Goal: Information Seeking & Learning: Find specific fact

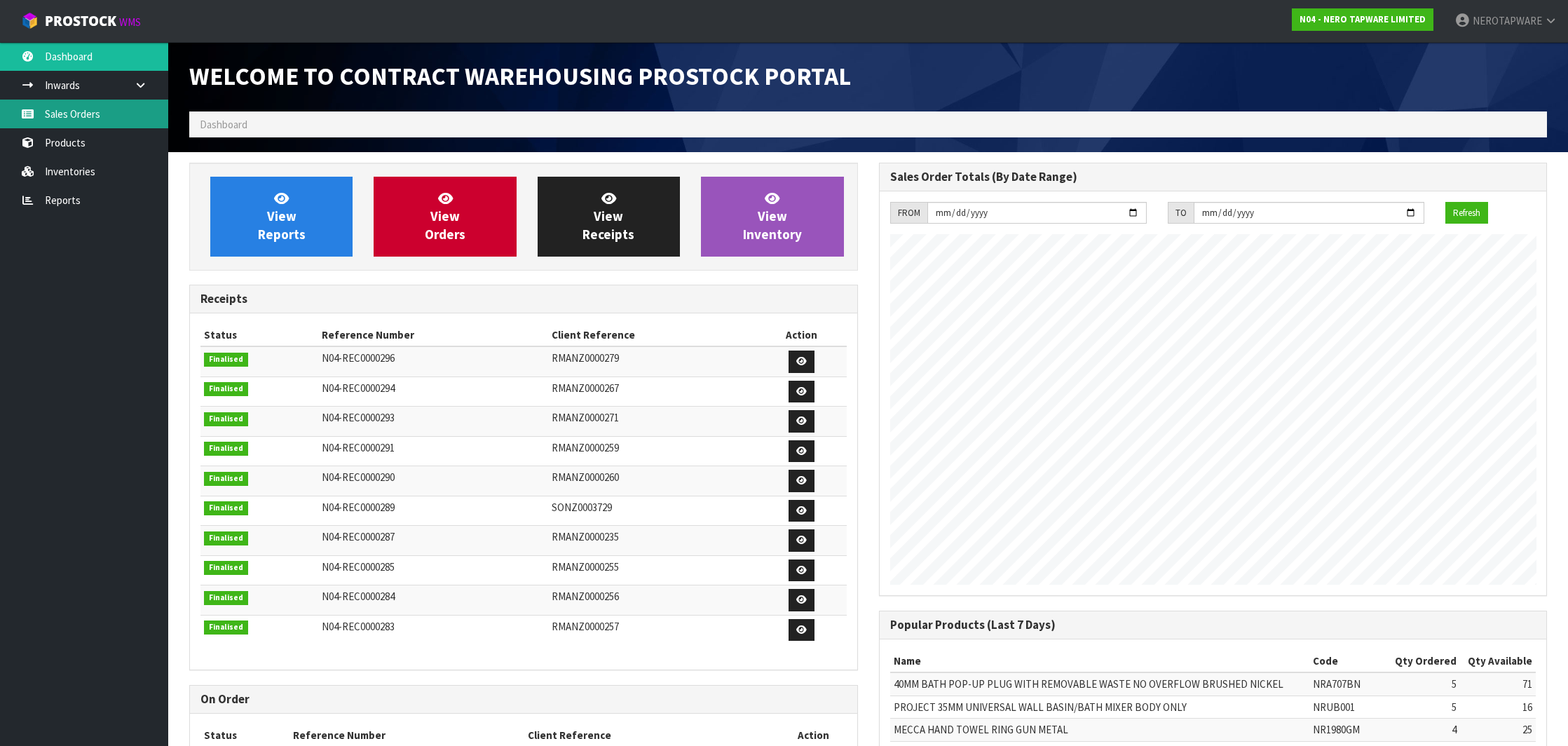
scroll to position [773, 689]
click at [79, 124] on link "Sales Orders" at bounding box center [84, 114] width 168 height 29
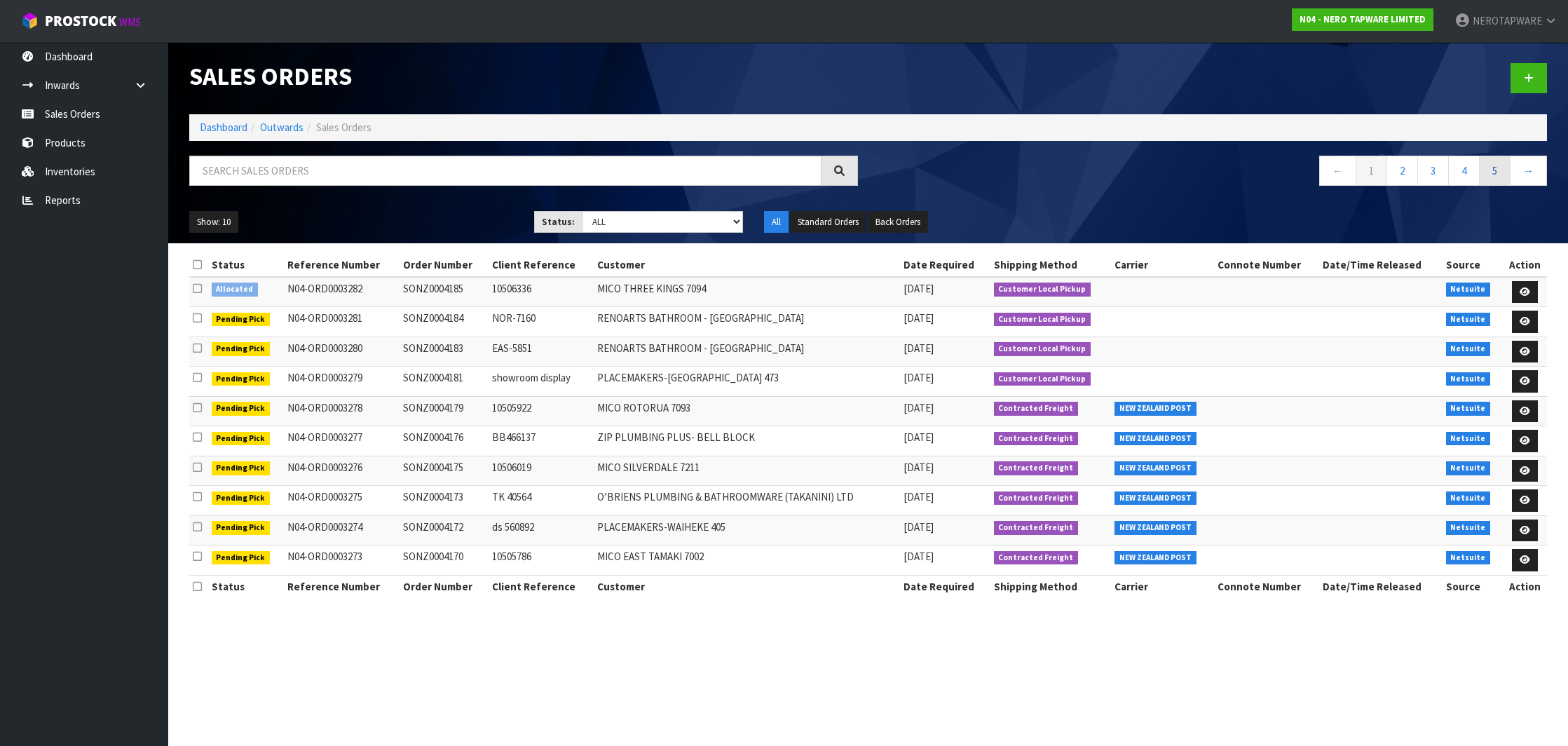
click at [1491, 174] on link "5" at bounding box center [1495, 171] width 31 height 30
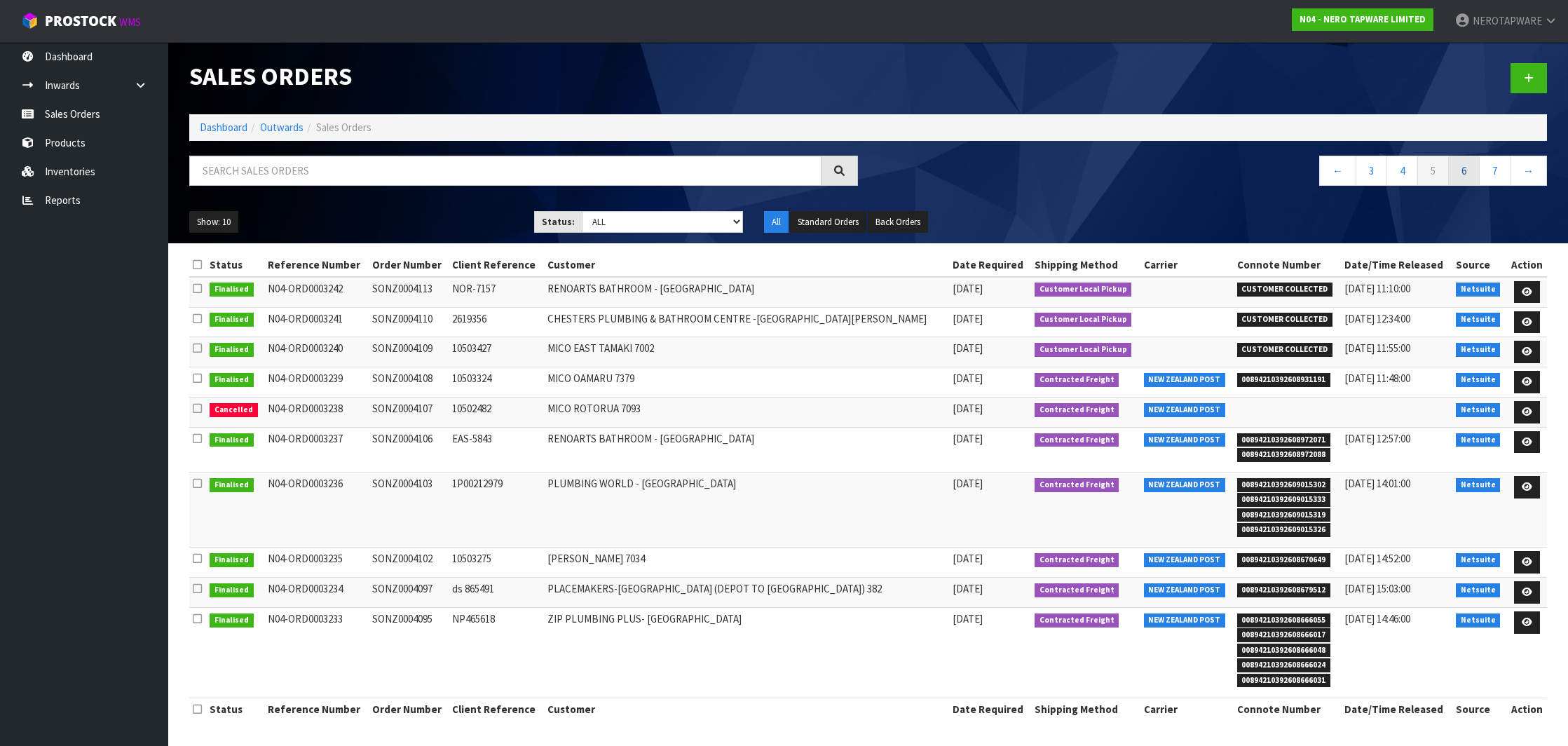
click at [1470, 175] on link "6" at bounding box center [1464, 171] width 31 height 30
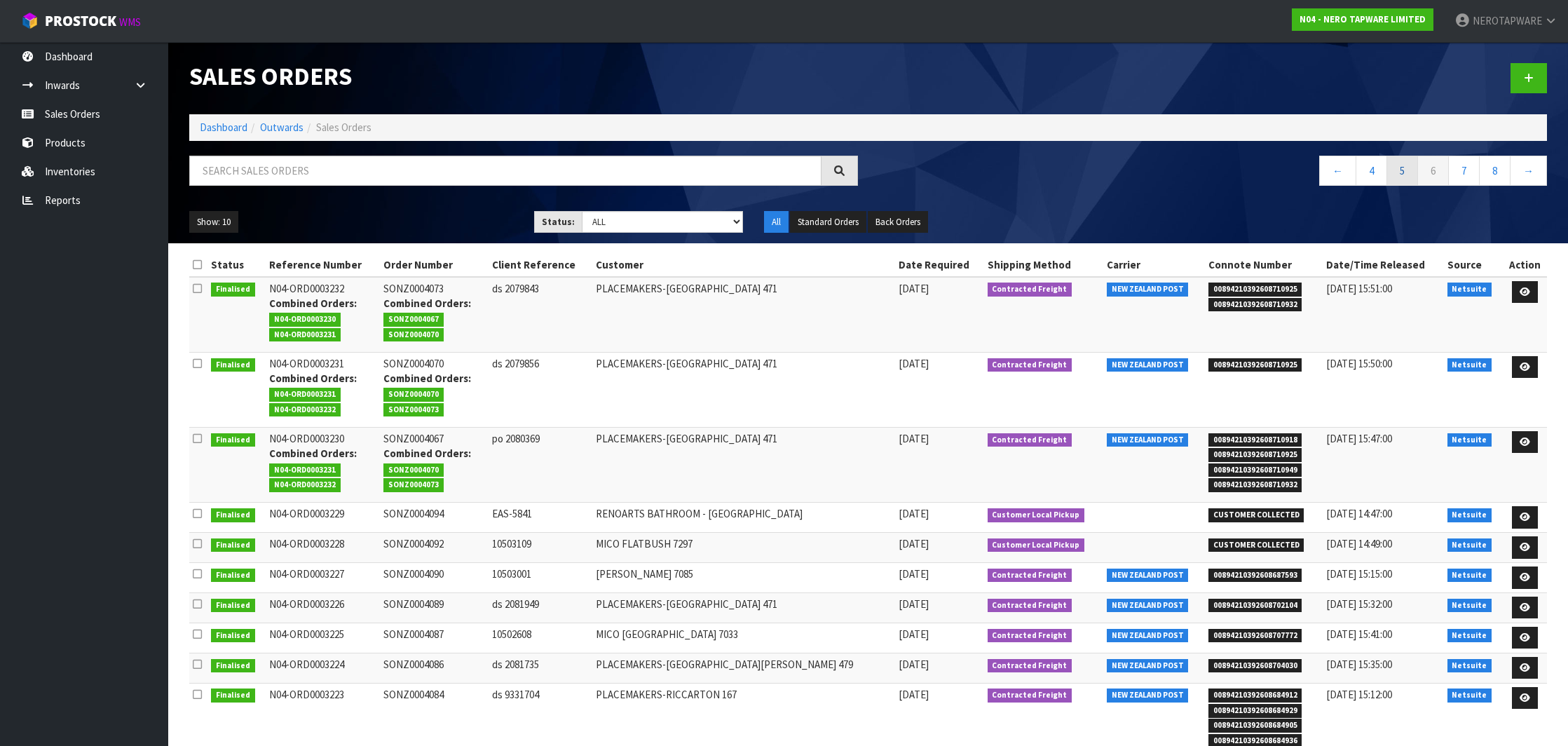
click at [1409, 175] on link "5" at bounding box center [1402, 171] width 31 height 30
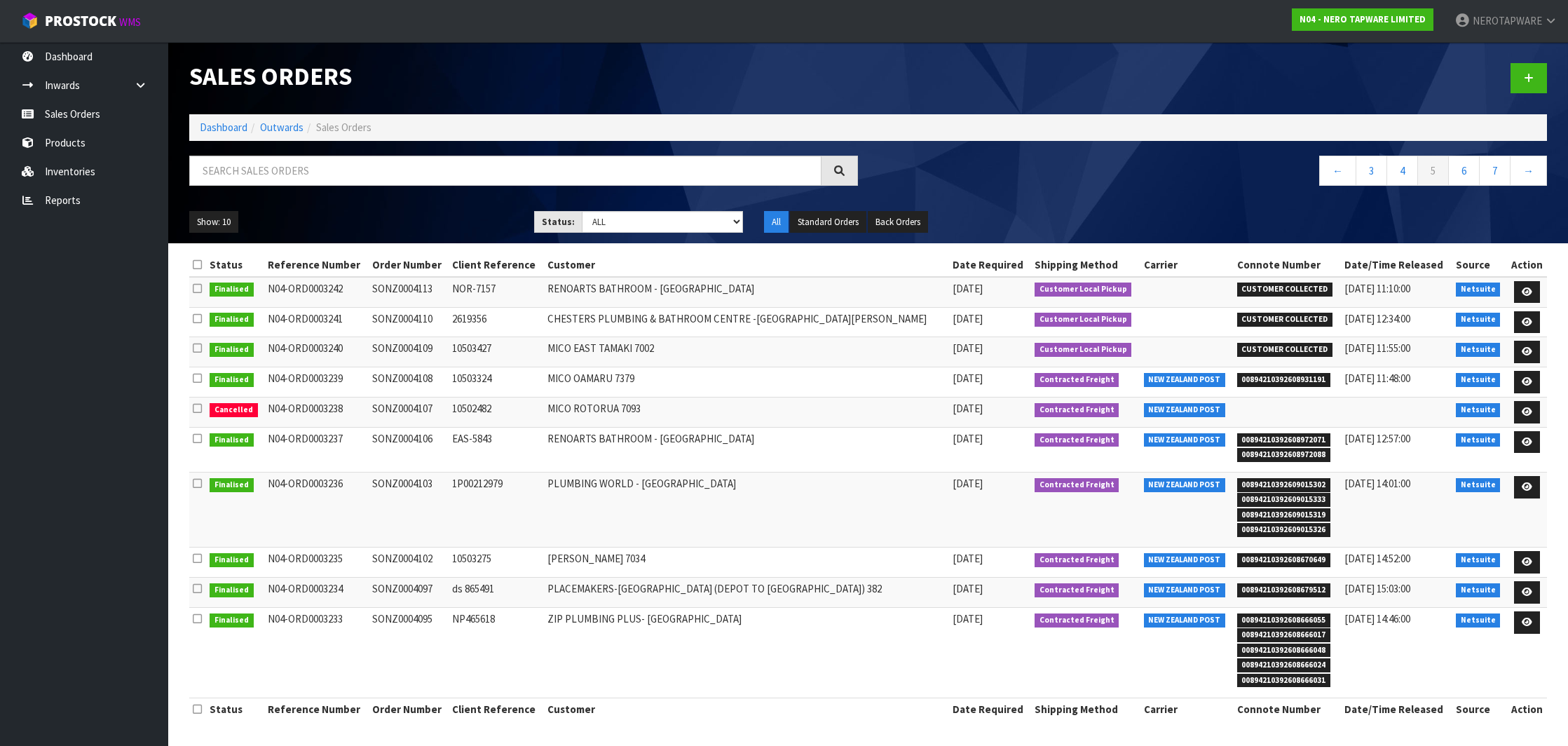
click at [1269, 614] on span "00894210392608666055" at bounding box center [1284, 621] width 94 height 14
copy span "00894210392608666055"
click at [425, 616] on td "SONZ0004095" at bounding box center [409, 653] width 80 height 90
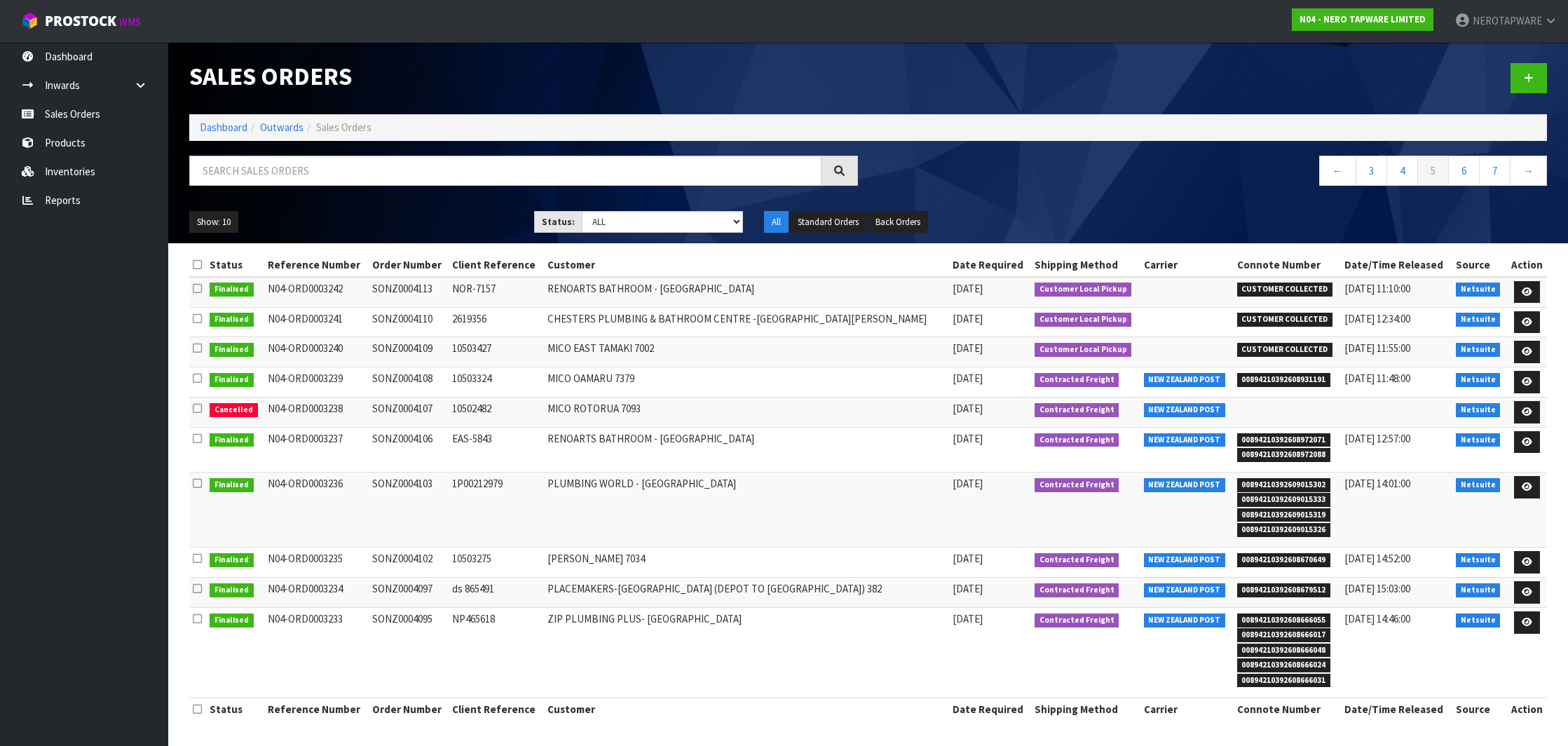
copy td "SONZ0004095"
click at [1469, 172] on link "6" at bounding box center [1464, 171] width 31 height 30
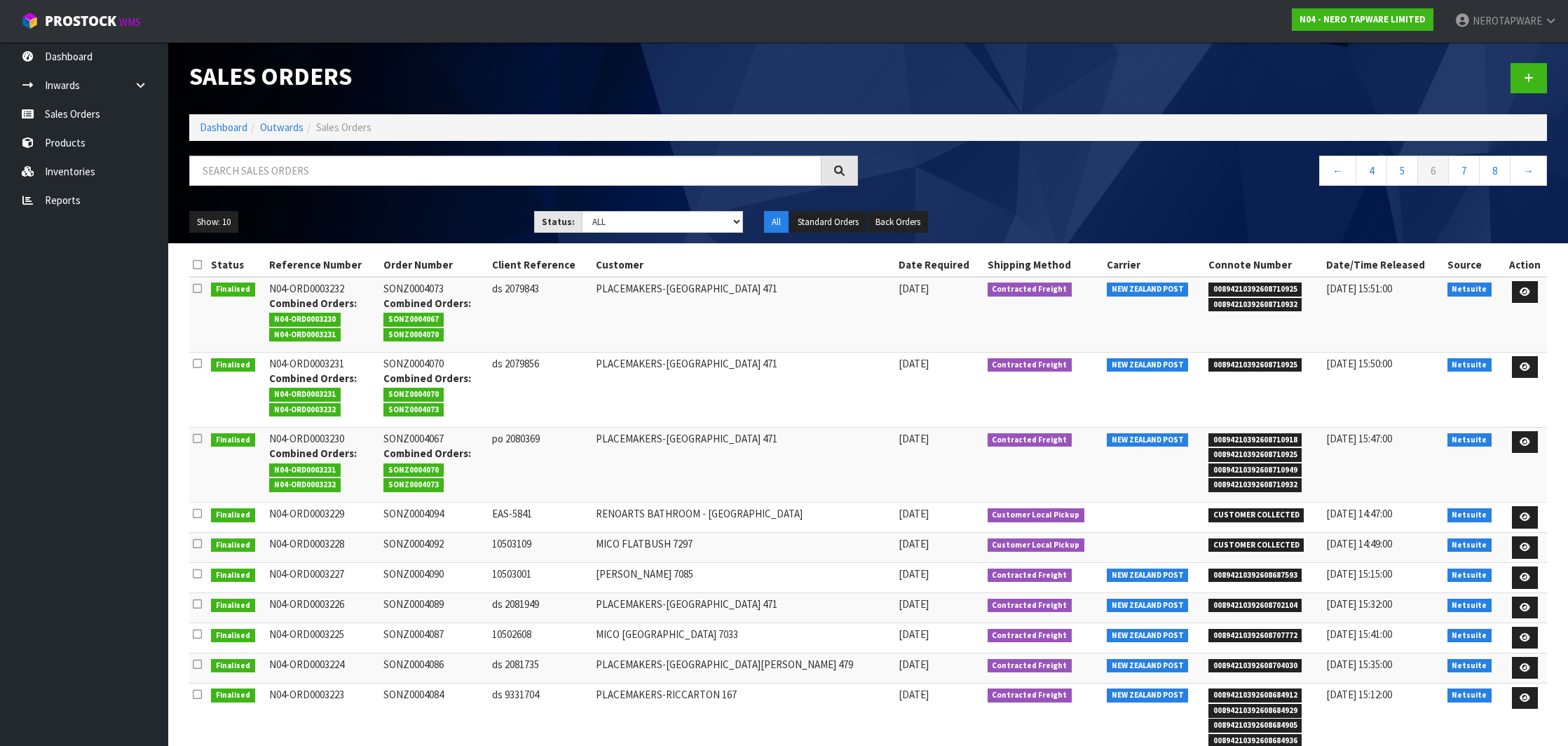
scroll to position [0, 1]
click at [1205, 278] on td "00894210392608710925 00894210392608710932" at bounding box center [1263, 315] width 118 height 76
click at [1210, 283] on span "00894210392608710925" at bounding box center [1255, 290] width 94 height 14
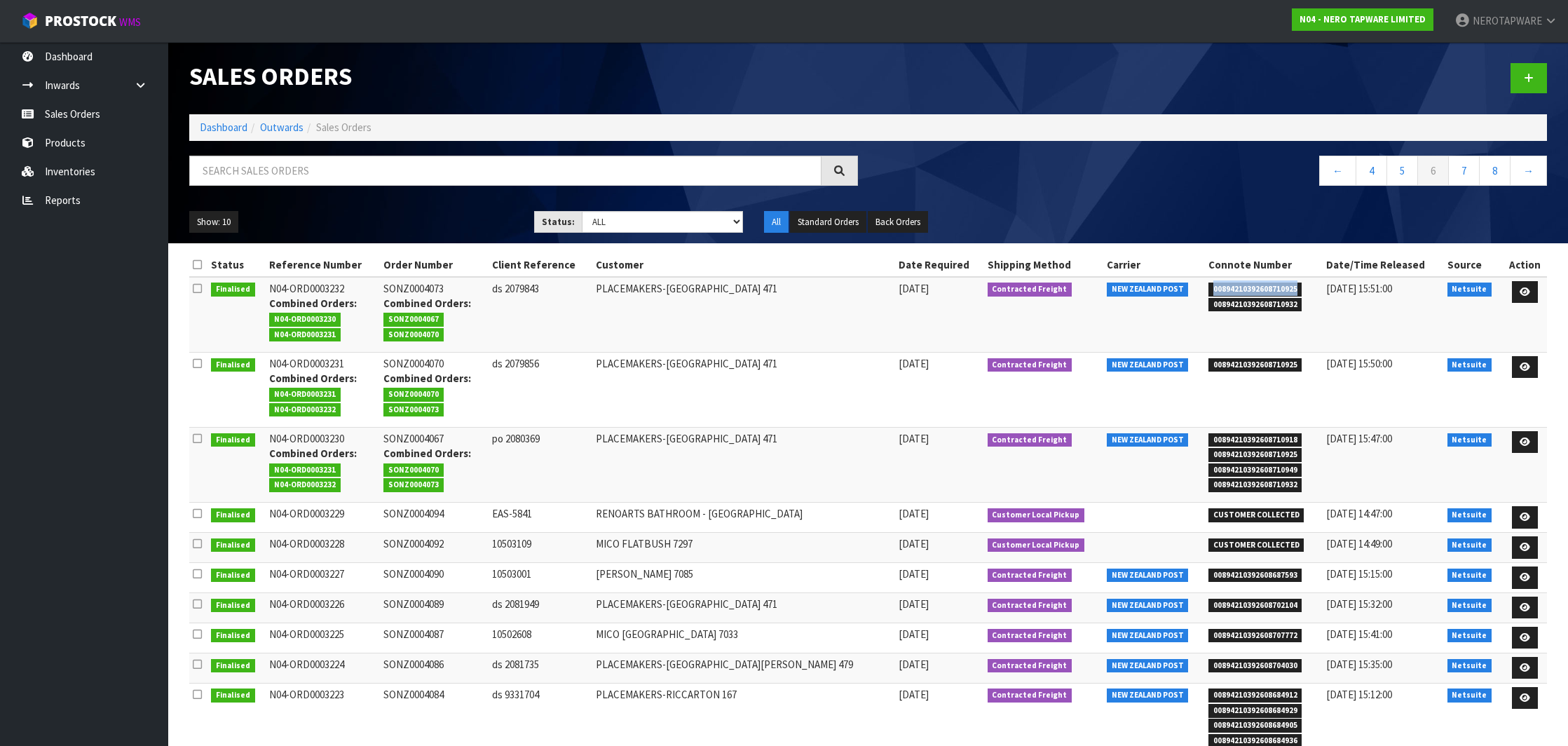
copy span "00894210392608710925"
click at [445, 283] on td "SONZ0004073 Combined Orders: SONZ0004067 SONZ0004070" at bounding box center [434, 315] width 109 height 76
copy td "SONZ0004073"
click at [439, 320] on span "SONZ0004067" at bounding box center [413, 320] width 60 height 14
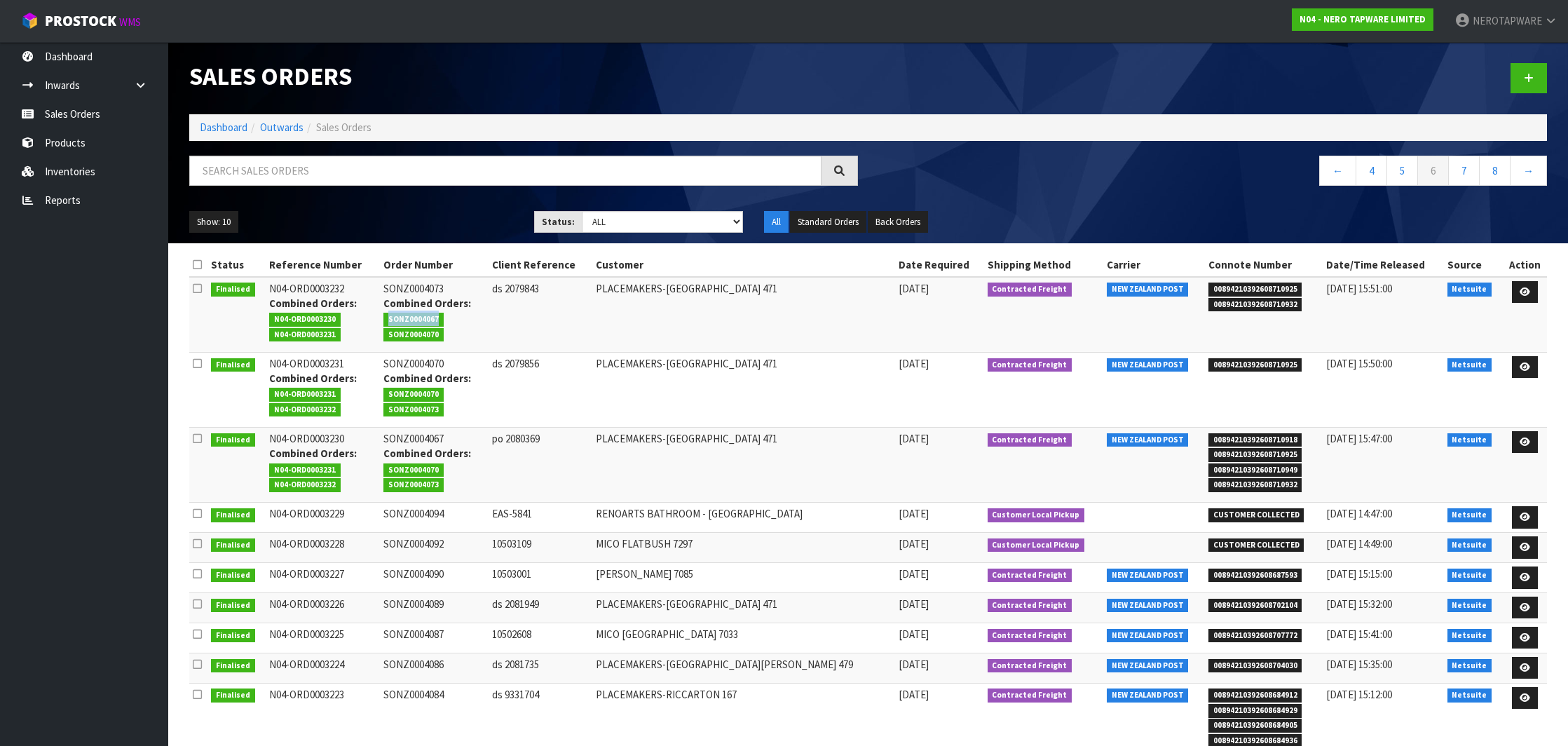
click at [439, 320] on span "SONZ0004067" at bounding box center [413, 320] width 60 height 14
copy span "SONZ0004067"
click at [435, 332] on span "SONZ0004070" at bounding box center [413, 335] width 60 height 14
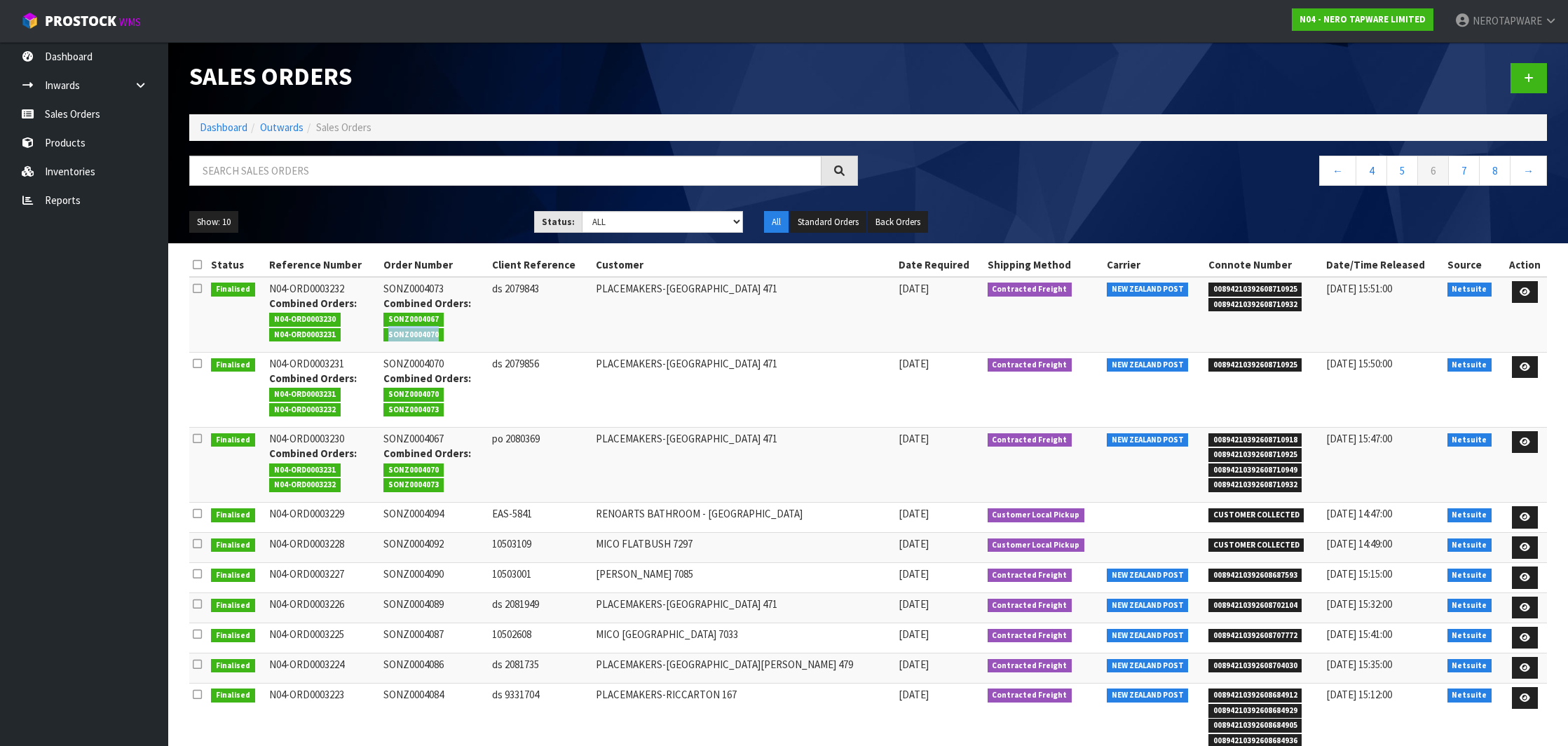
copy span "SONZ0004070"
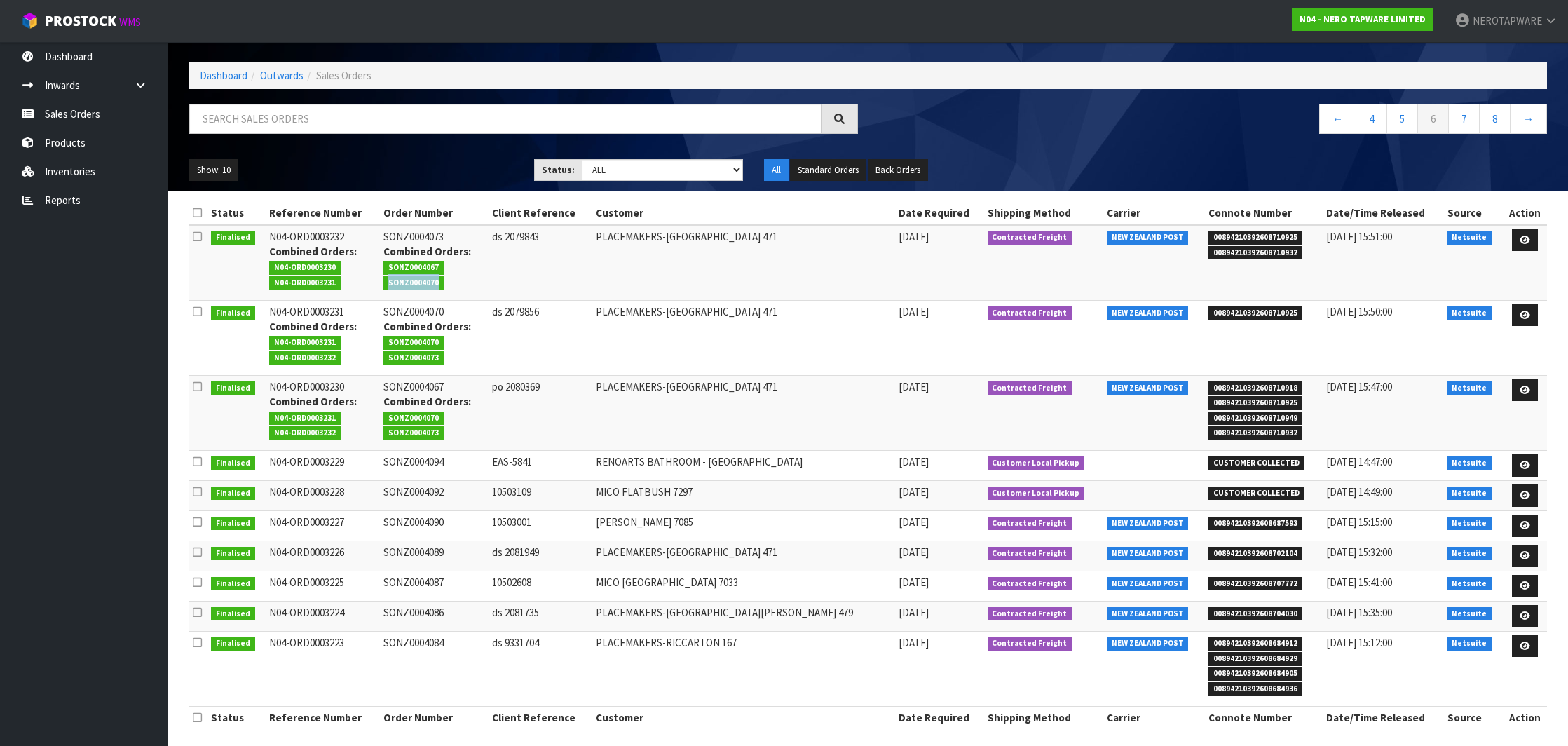
scroll to position [51, 0]
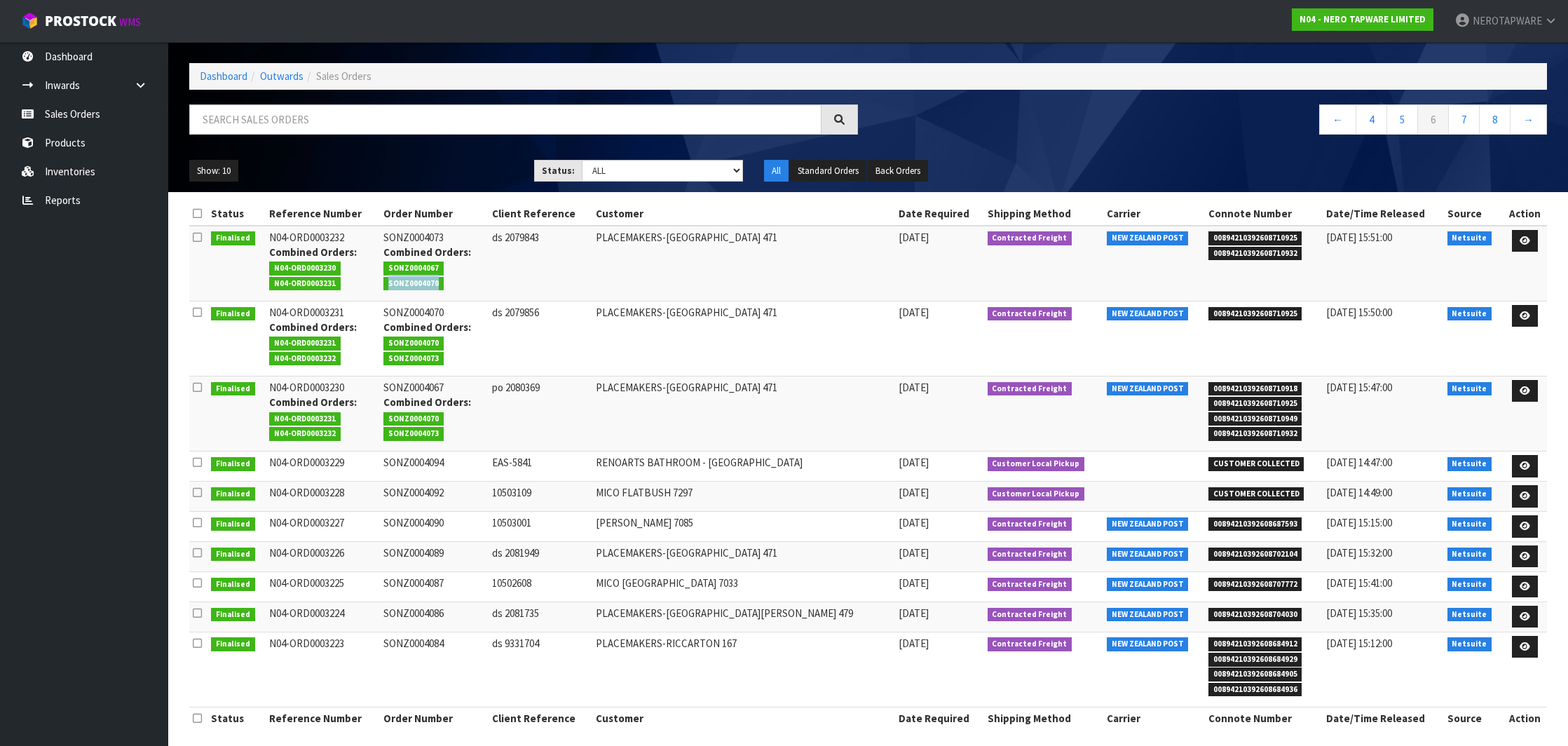
click at [1254, 524] on span "00894210392608687593" at bounding box center [1255, 525] width 94 height 14
click at [1256, 518] on span "00894210392608687593" at bounding box center [1255, 525] width 94 height 14
copy span "00894210392608687593"
click at [444, 520] on td "SONZ0004090" at bounding box center [434, 527] width 109 height 30
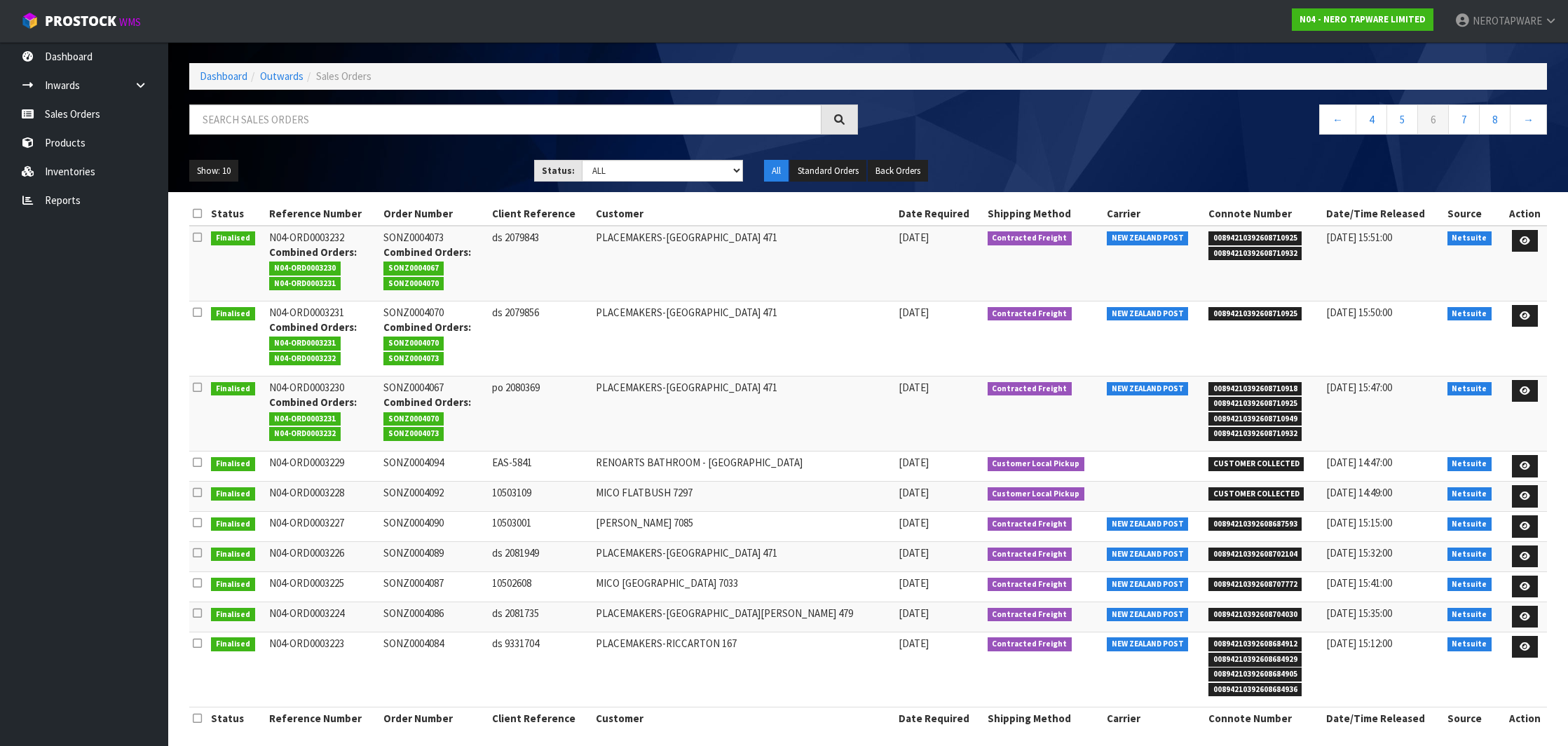
click at [444, 520] on td "SONZ0004090" at bounding box center [434, 527] width 109 height 30
copy td "SONZ0004090"
click at [1253, 551] on span "00894210392608702104" at bounding box center [1255, 555] width 94 height 14
copy span "00894210392608702104"
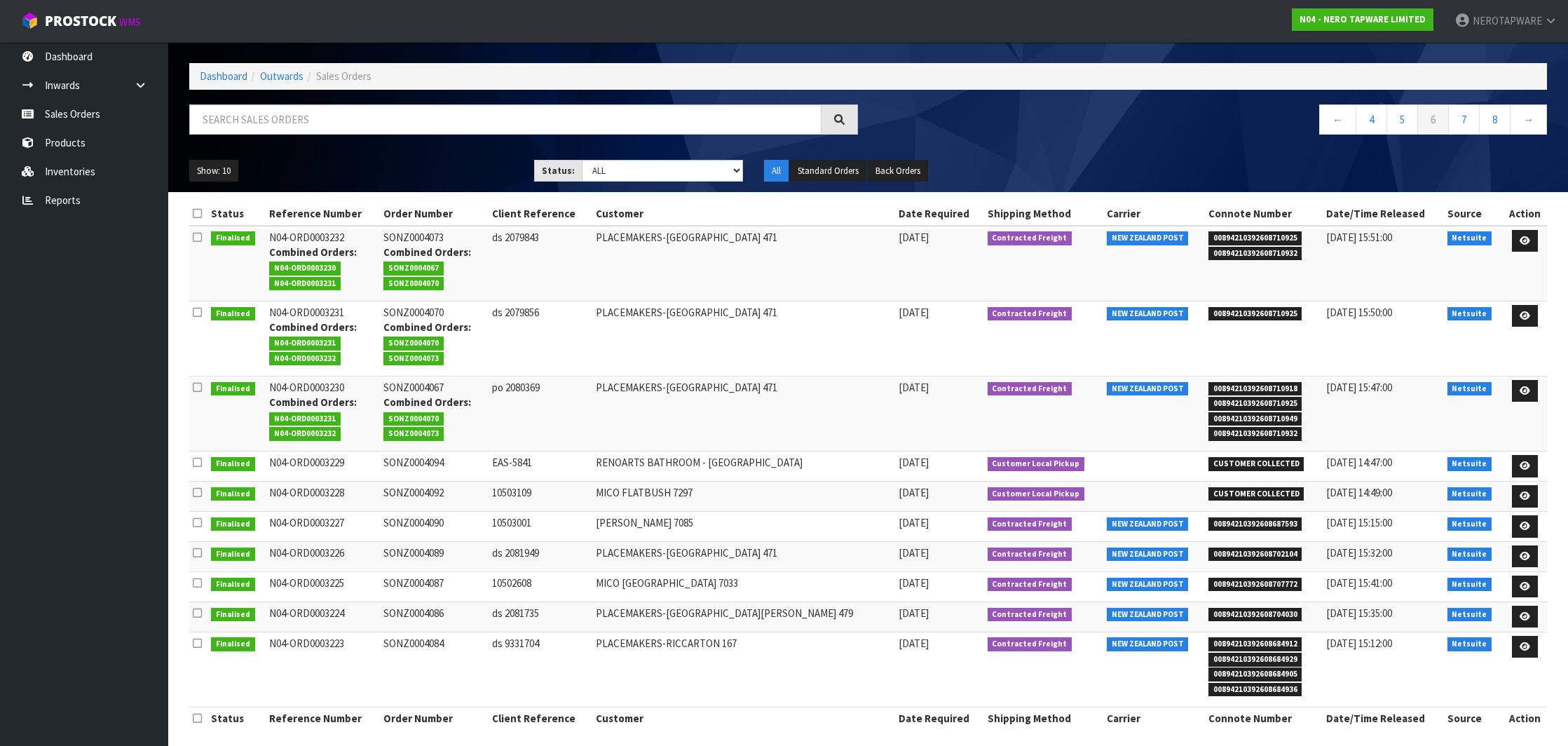
click at [443, 547] on td "SONZ0004089" at bounding box center [434, 556] width 109 height 30
click at [1233, 578] on span "00894210392608707772" at bounding box center [1255, 585] width 94 height 14
click at [443, 579] on td "SONZ0004087" at bounding box center [434, 587] width 109 height 30
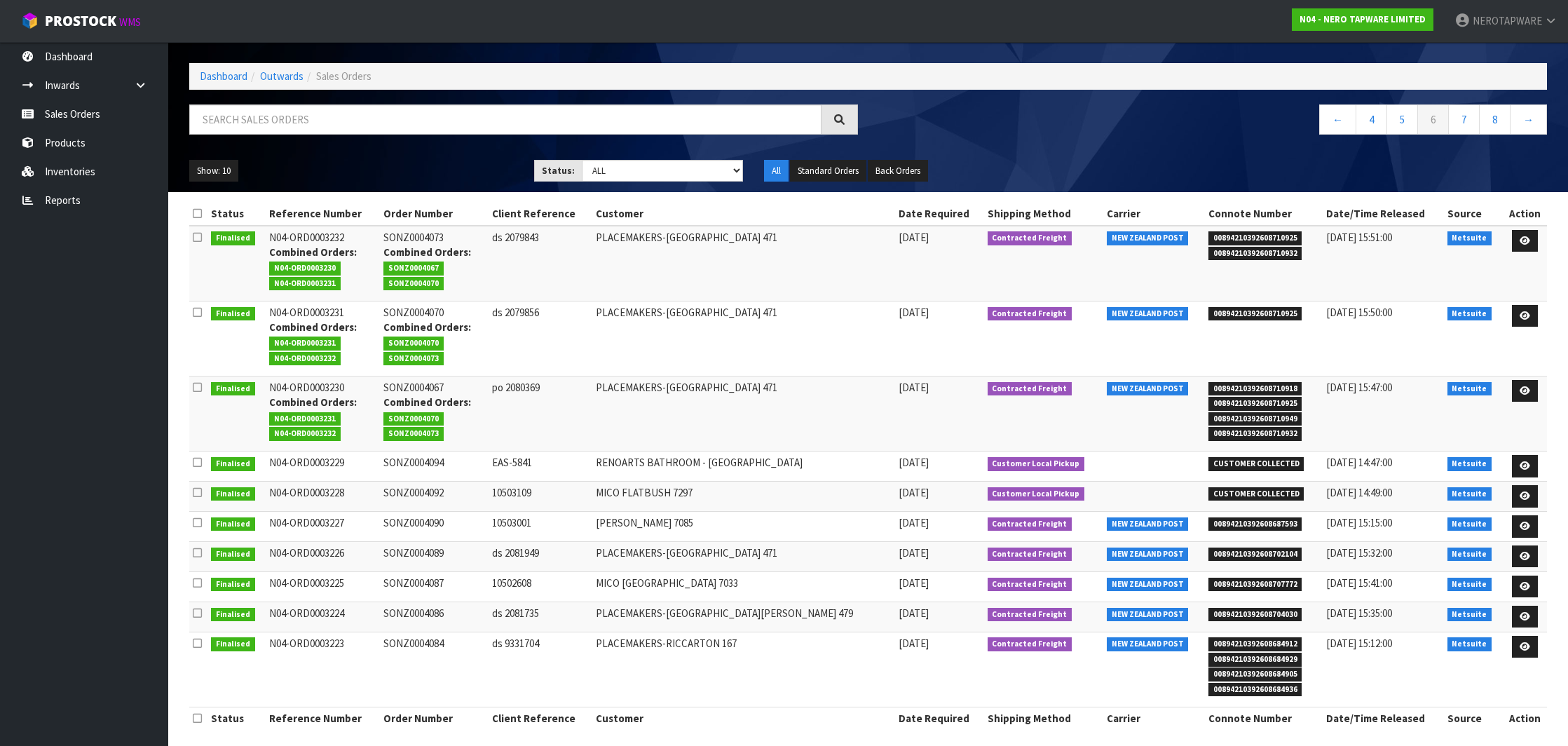
click at [443, 579] on td "SONZ0004087" at bounding box center [434, 587] width 109 height 30
click at [1246, 608] on span "00894210392608704030" at bounding box center [1255, 615] width 94 height 14
click at [430, 611] on td "SONZ0004086" at bounding box center [434, 617] width 109 height 30
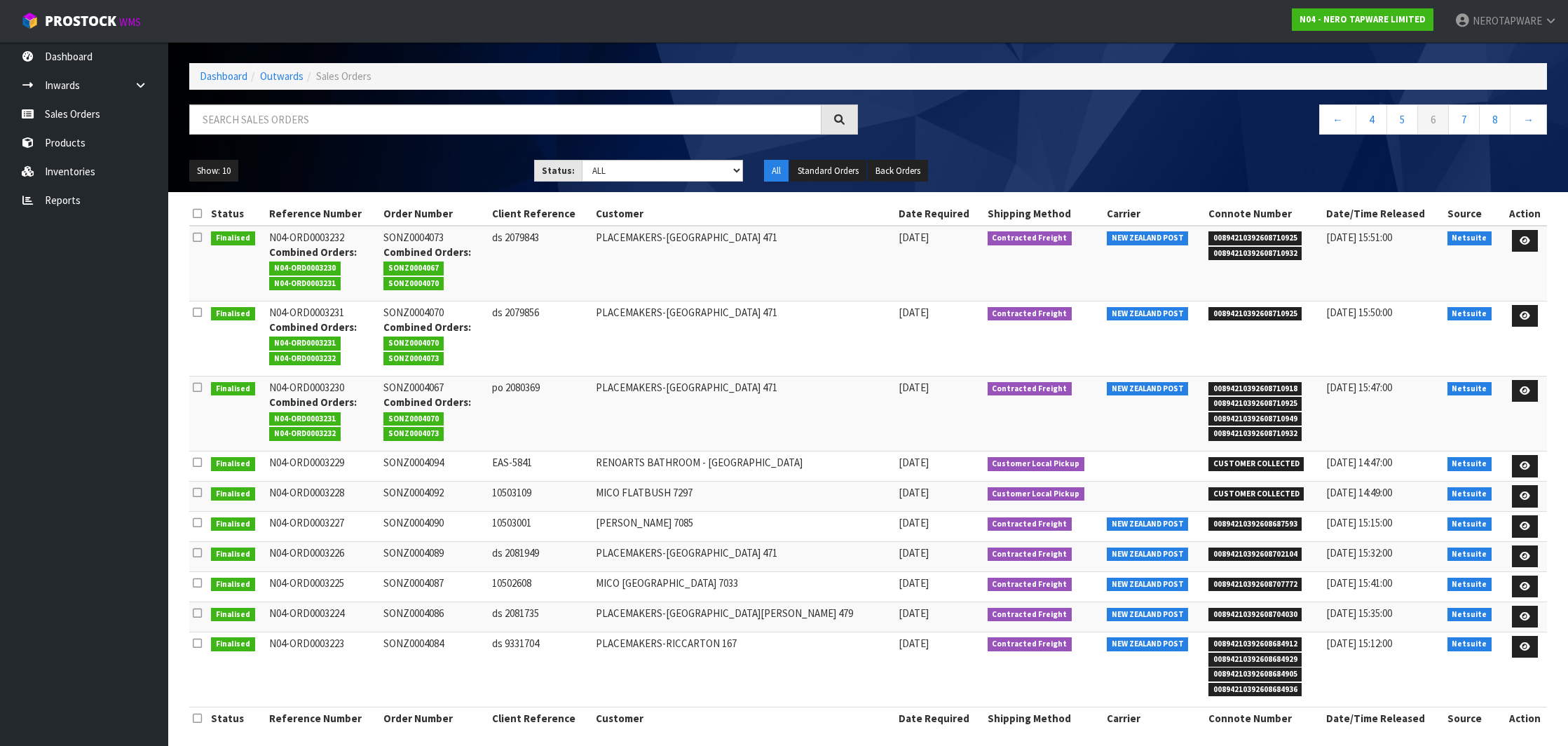
click at [1236, 637] on span "00894210392608684912" at bounding box center [1255, 644] width 94 height 14
click at [438, 637] on td "SONZ0004084" at bounding box center [434, 669] width 109 height 75
click at [1459, 124] on link "7" at bounding box center [1464, 119] width 31 height 30
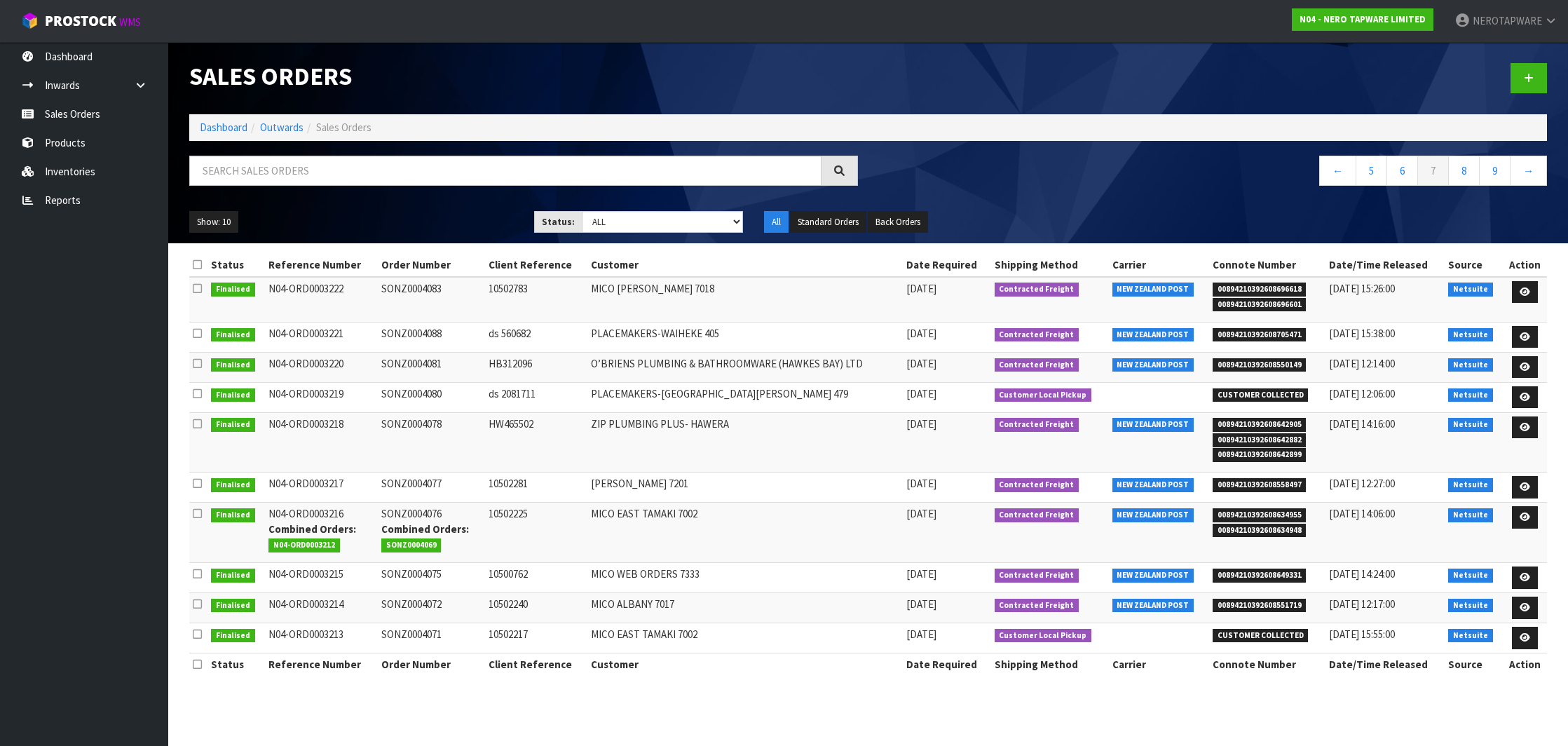
scroll to position [0, 0]
click at [1248, 290] on span "00894210392608696618" at bounding box center [1259, 290] width 94 height 14
click at [420, 284] on td "SONZ0004083" at bounding box center [431, 300] width 107 height 46
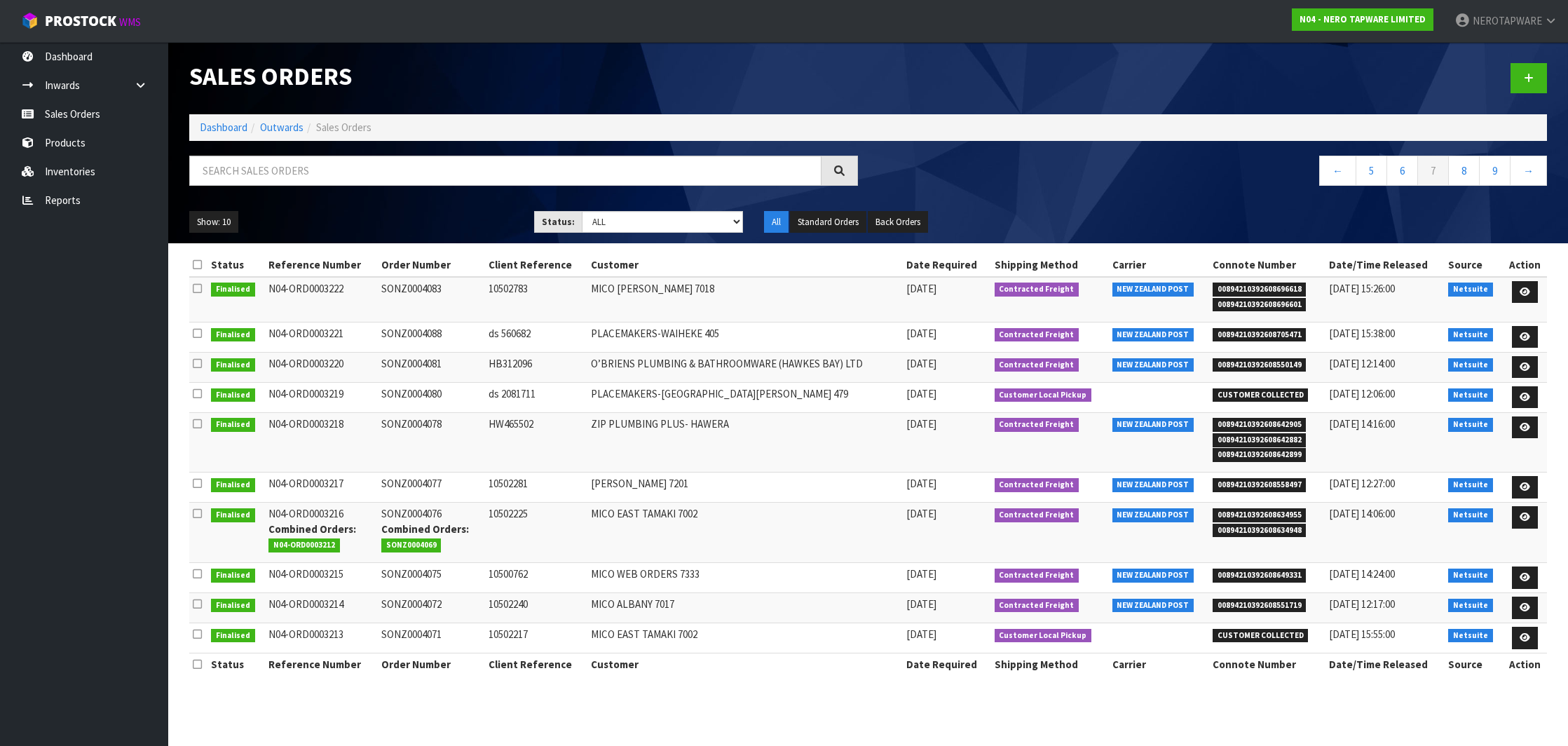
click at [1273, 333] on span "00894210392608705471" at bounding box center [1259, 335] width 94 height 14
click at [428, 330] on td "SONZ0004088" at bounding box center [431, 337] width 107 height 30
click at [1279, 362] on span "00894210392608550149" at bounding box center [1259, 365] width 94 height 14
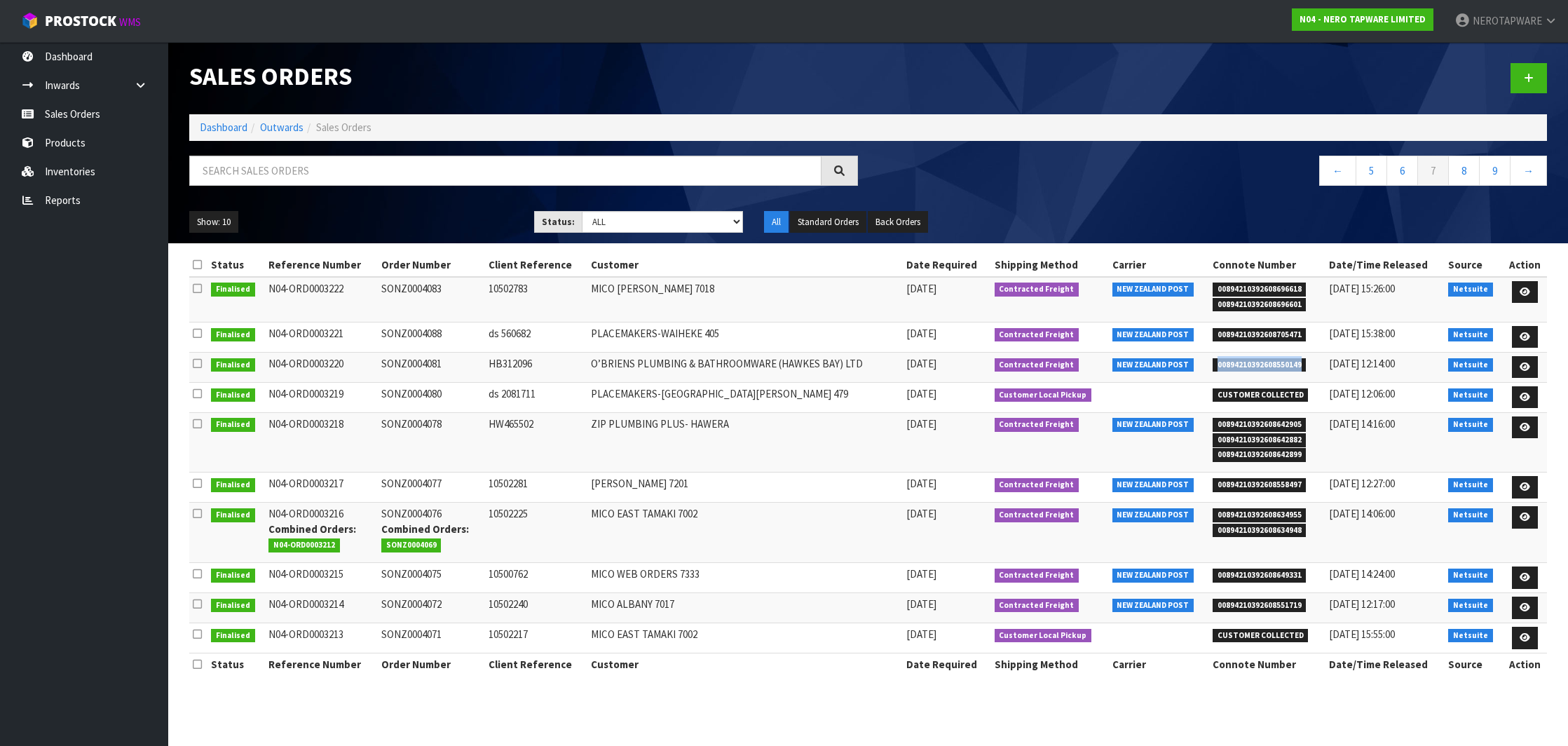
click at [1279, 362] on span "00894210392608550149" at bounding box center [1259, 365] width 94 height 14
click at [405, 364] on td "SONZ0004081" at bounding box center [431, 367] width 107 height 30
click at [1250, 421] on span "00894210392608642905" at bounding box center [1259, 425] width 94 height 14
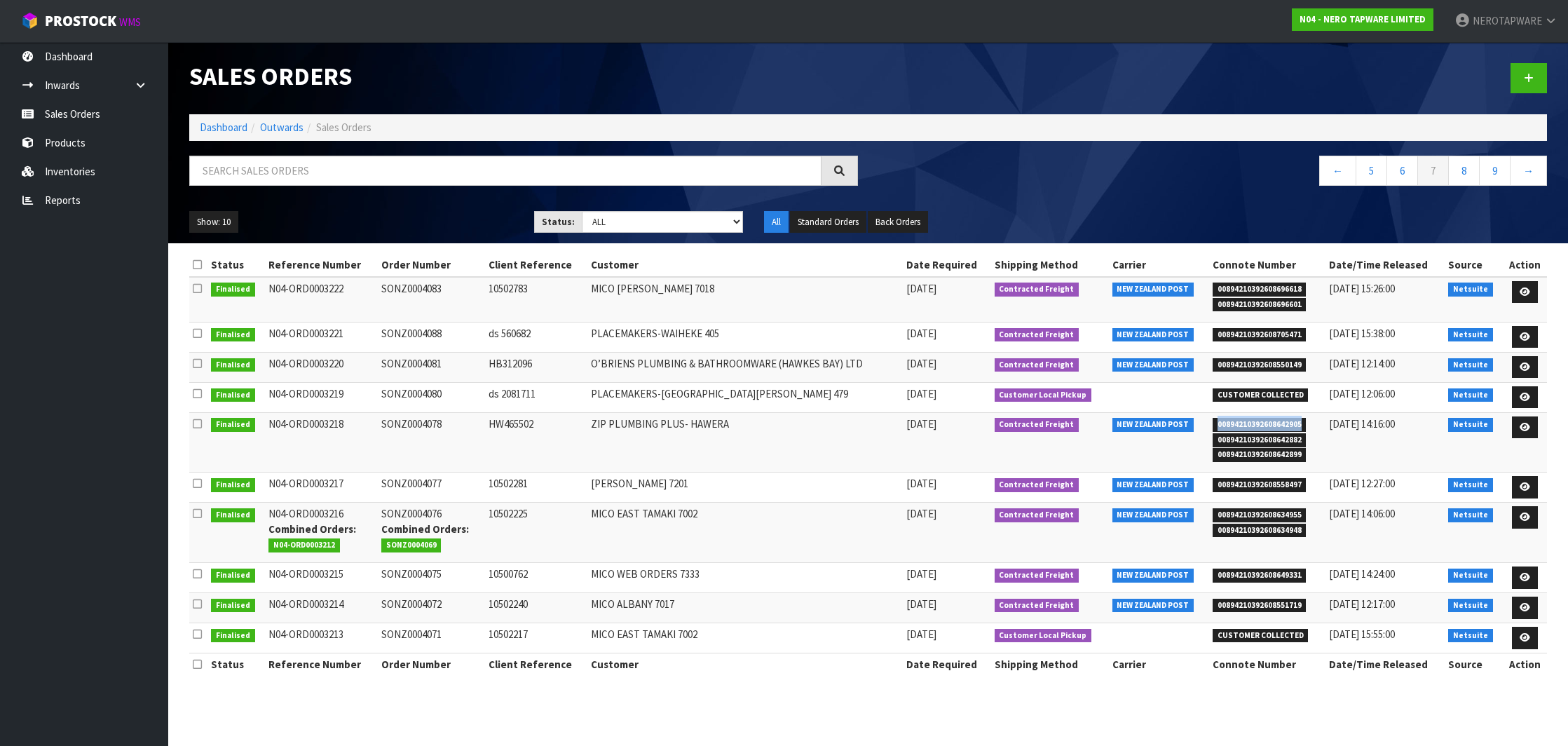
click at [428, 426] on td "SONZ0004078" at bounding box center [431, 443] width 107 height 60
click at [1274, 479] on span "00894210392608558497" at bounding box center [1259, 486] width 94 height 14
click at [405, 478] on td "SONZ0004077" at bounding box center [431, 488] width 107 height 30
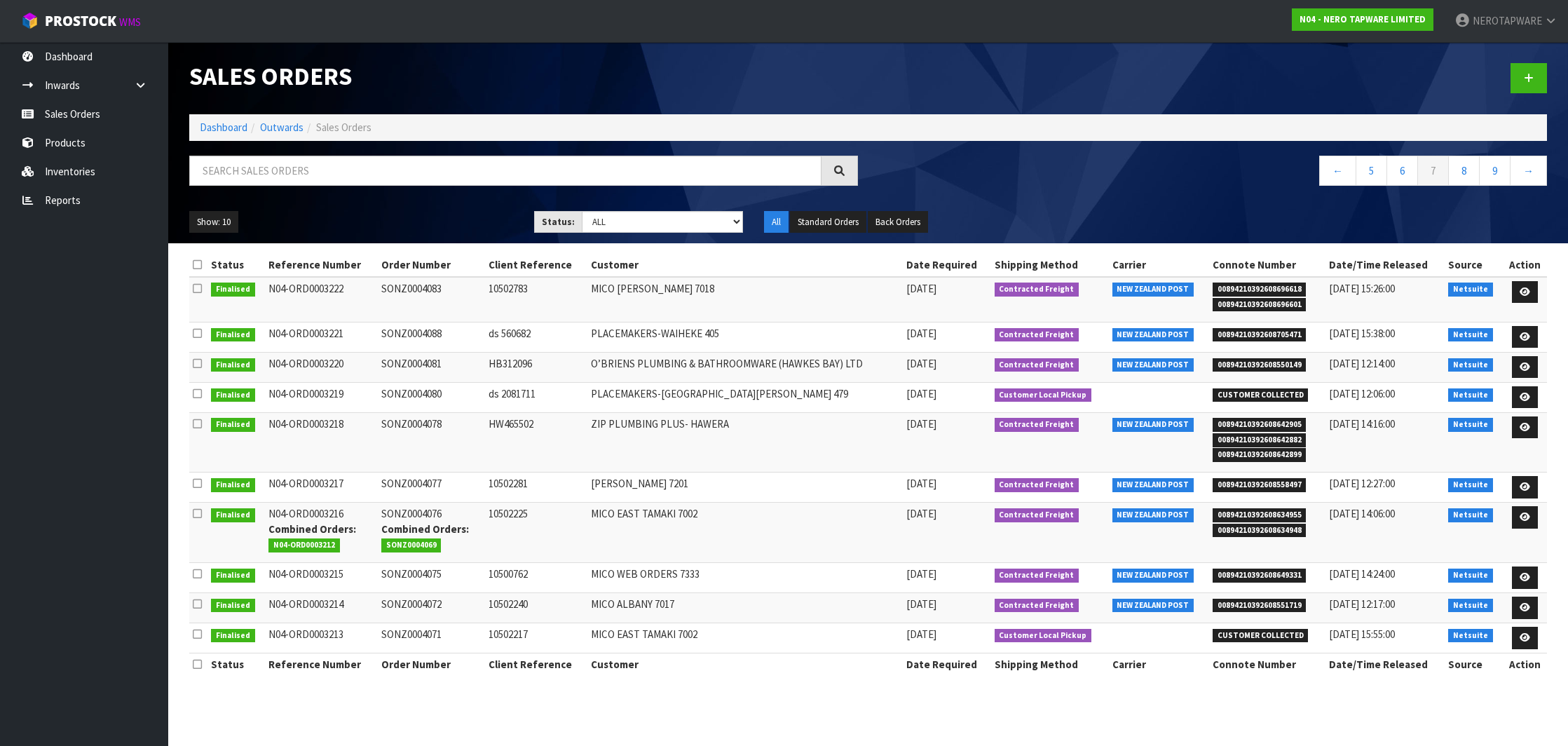
click at [405, 478] on td "SONZ0004077" at bounding box center [431, 488] width 107 height 30
click at [1273, 513] on span "00894210392608634955" at bounding box center [1259, 516] width 94 height 14
click at [416, 509] on td "SONZ0004076 Combined Orders: SONZ0004069" at bounding box center [431, 533] width 107 height 60
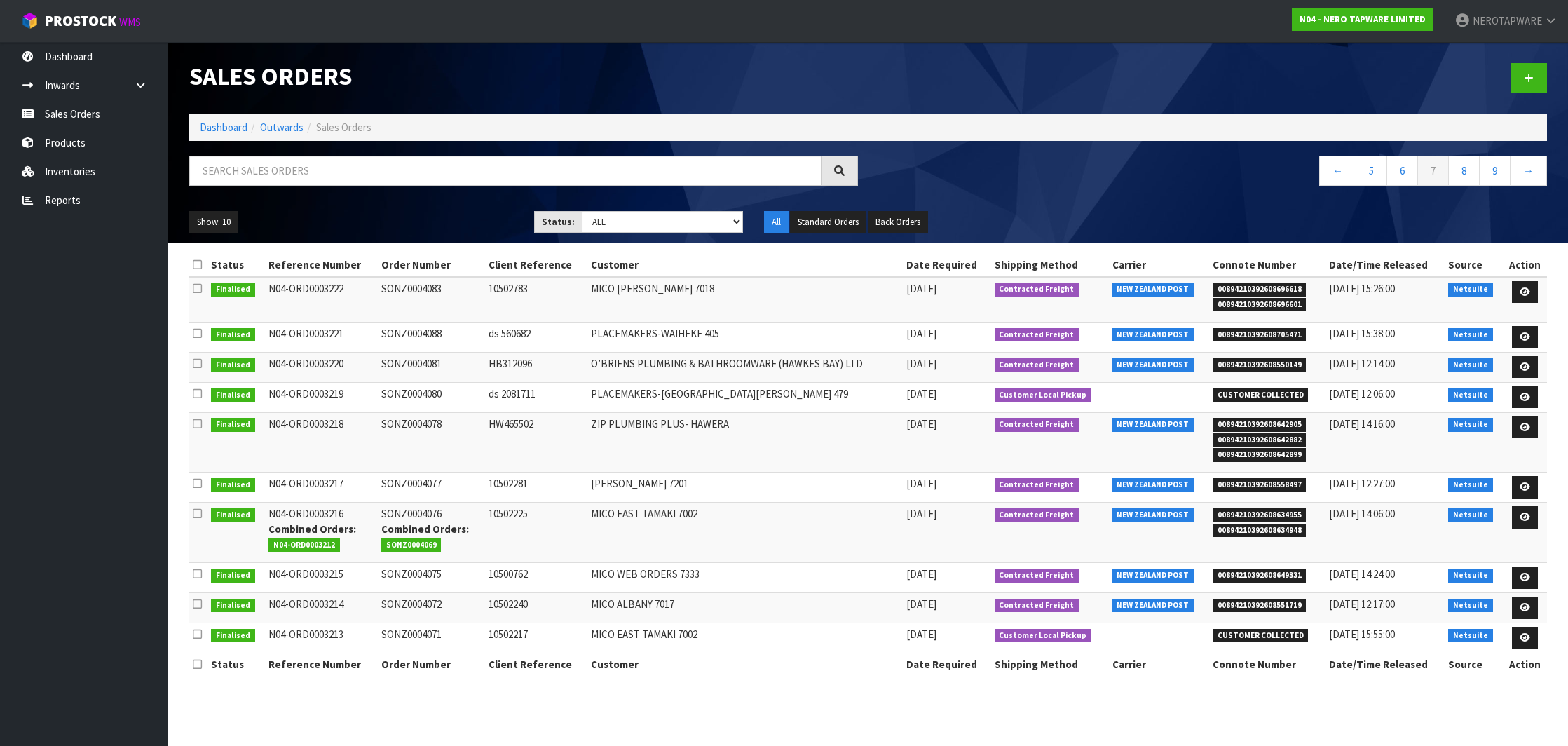
click at [415, 541] on span "SONZ0004069" at bounding box center [411, 546] width 60 height 14
click at [1271, 571] on span "00894210392608649331" at bounding box center [1259, 576] width 94 height 14
click at [420, 571] on td "SONZ0004075" at bounding box center [431, 578] width 107 height 30
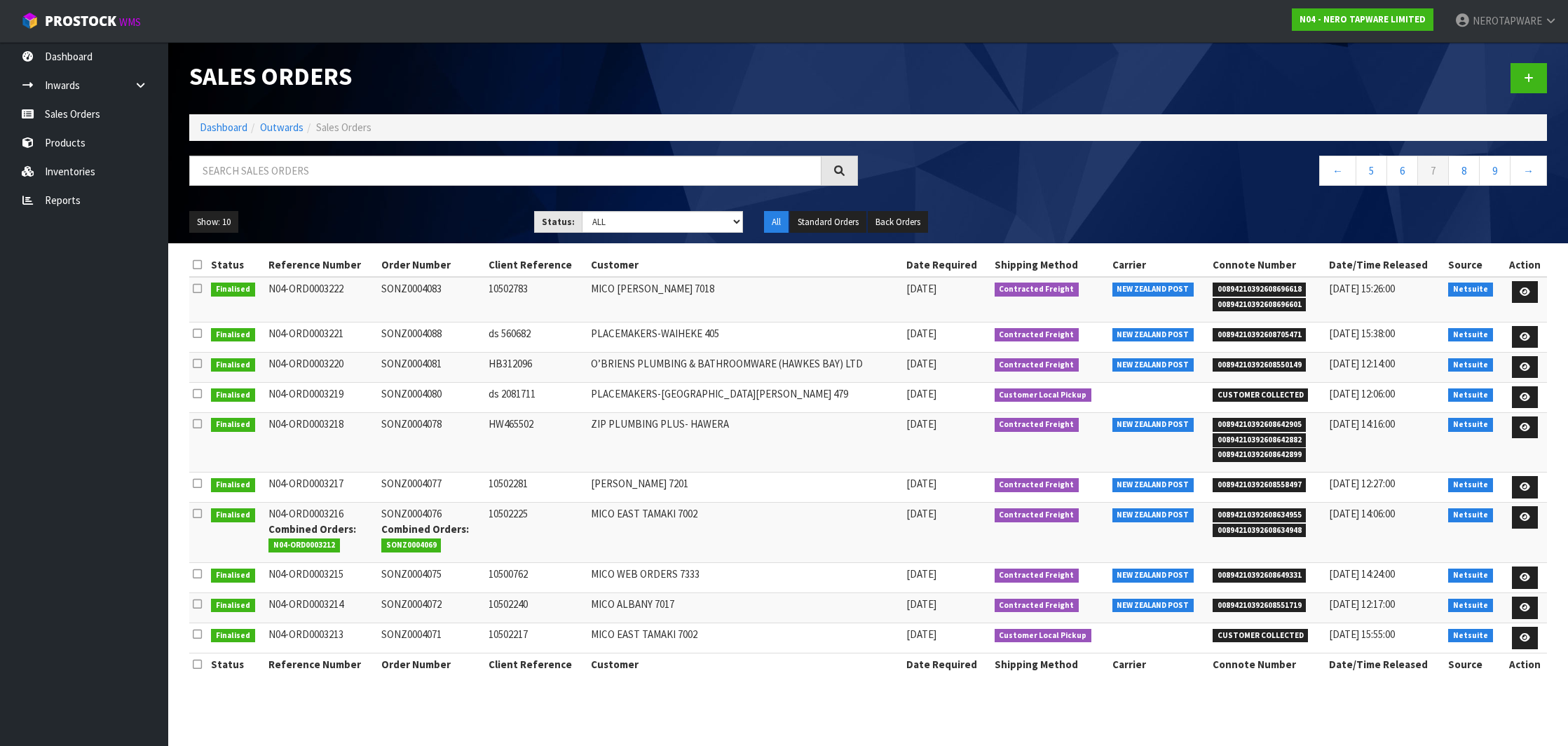
click at [420, 571] on td "SONZ0004075" at bounding box center [431, 578] width 107 height 30
click at [1275, 600] on span "00894210392608551719" at bounding box center [1259, 606] width 94 height 14
click at [415, 605] on td "SONZ0004072" at bounding box center [431, 608] width 107 height 30
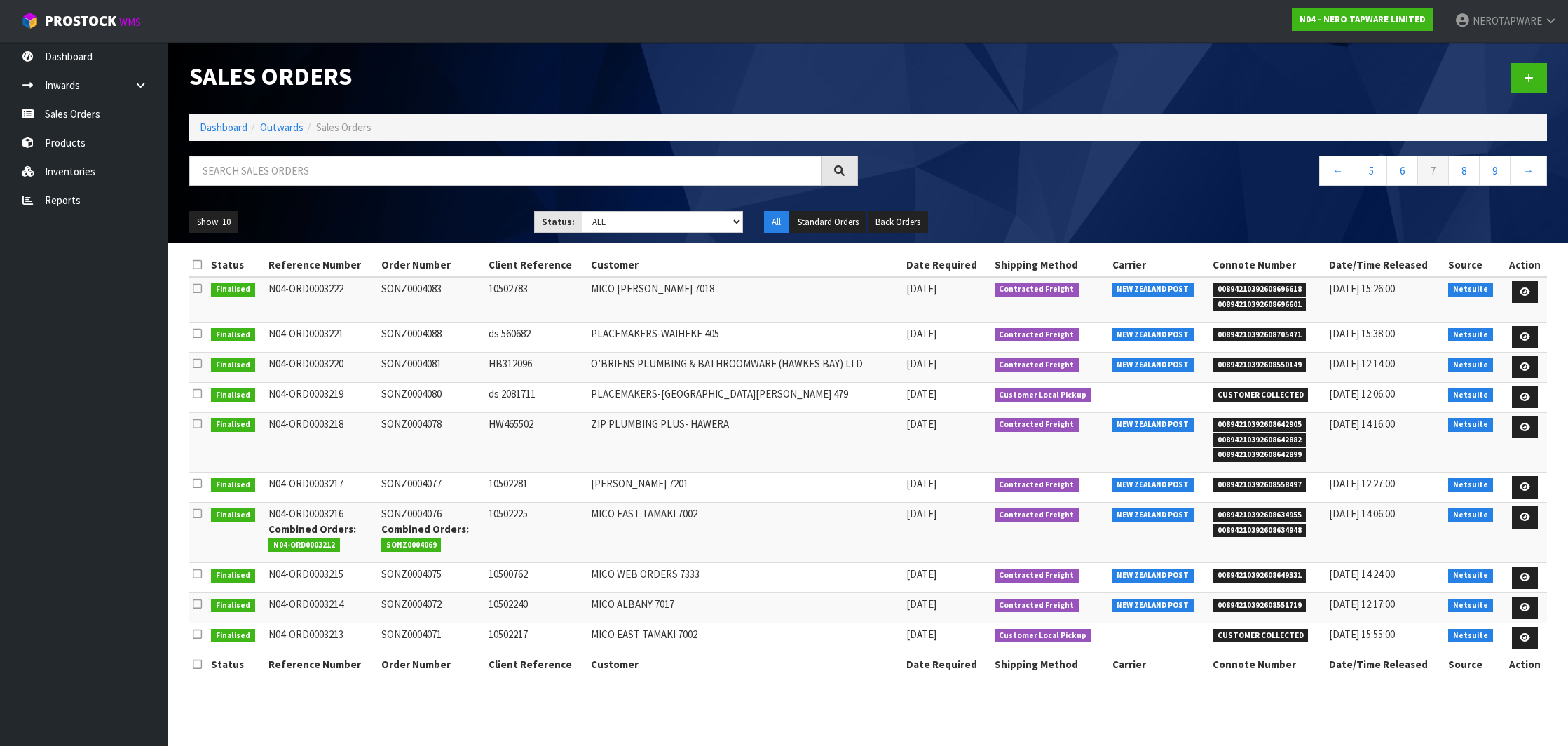
click at [418, 599] on td "SONZ0004072" at bounding box center [431, 608] width 107 height 30
click at [1471, 171] on link "8" at bounding box center [1464, 171] width 31 height 30
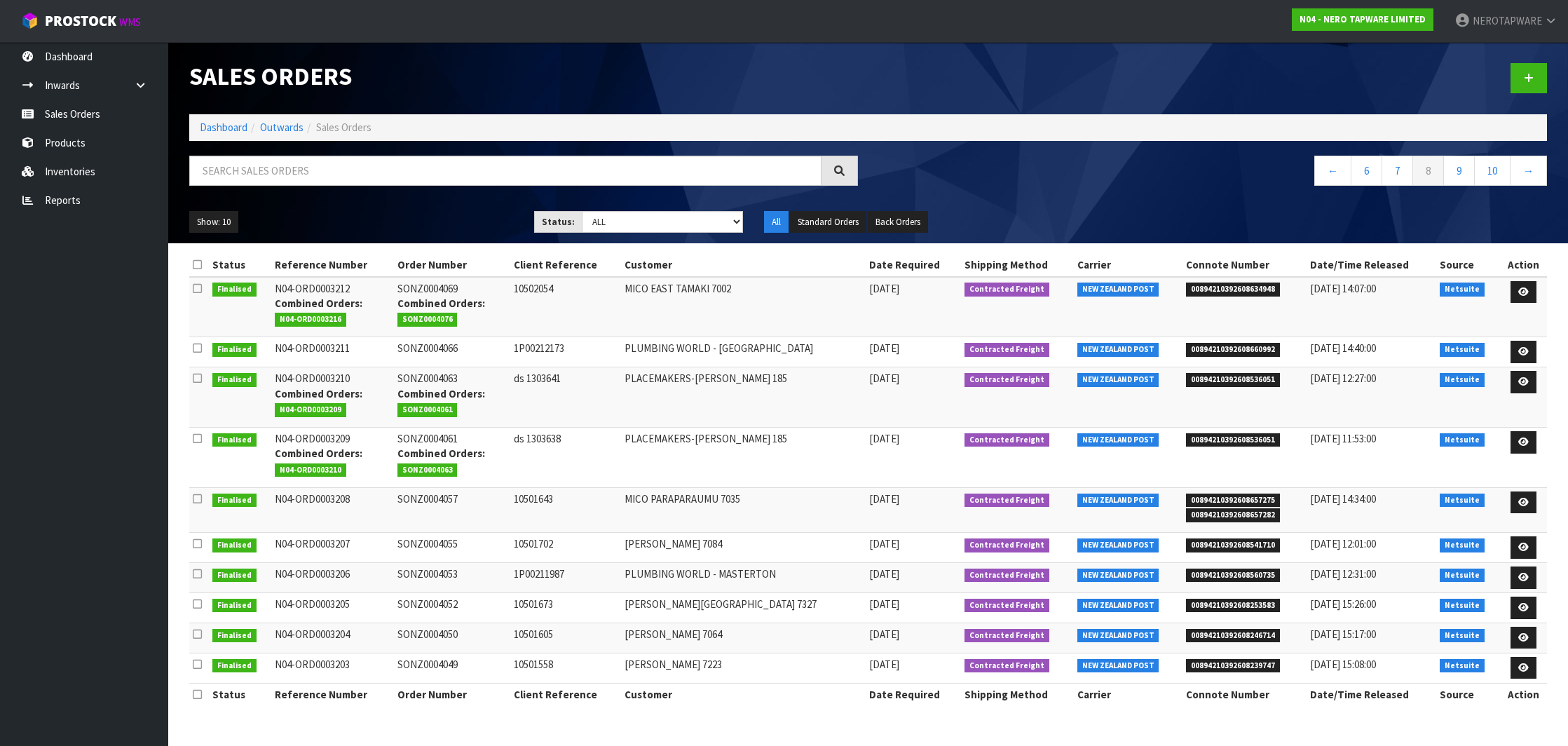
click at [1203, 287] on span "00894210392608634948" at bounding box center [1233, 290] width 94 height 14
click at [430, 285] on td "SONZ0004069 Combined Orders: SONZ0004076" at bounding box center [452, 307] width 117 height 60
click at [1223, 345] on span "00894210392608660992" at bounding box center [1233, 350] width 94 height 14
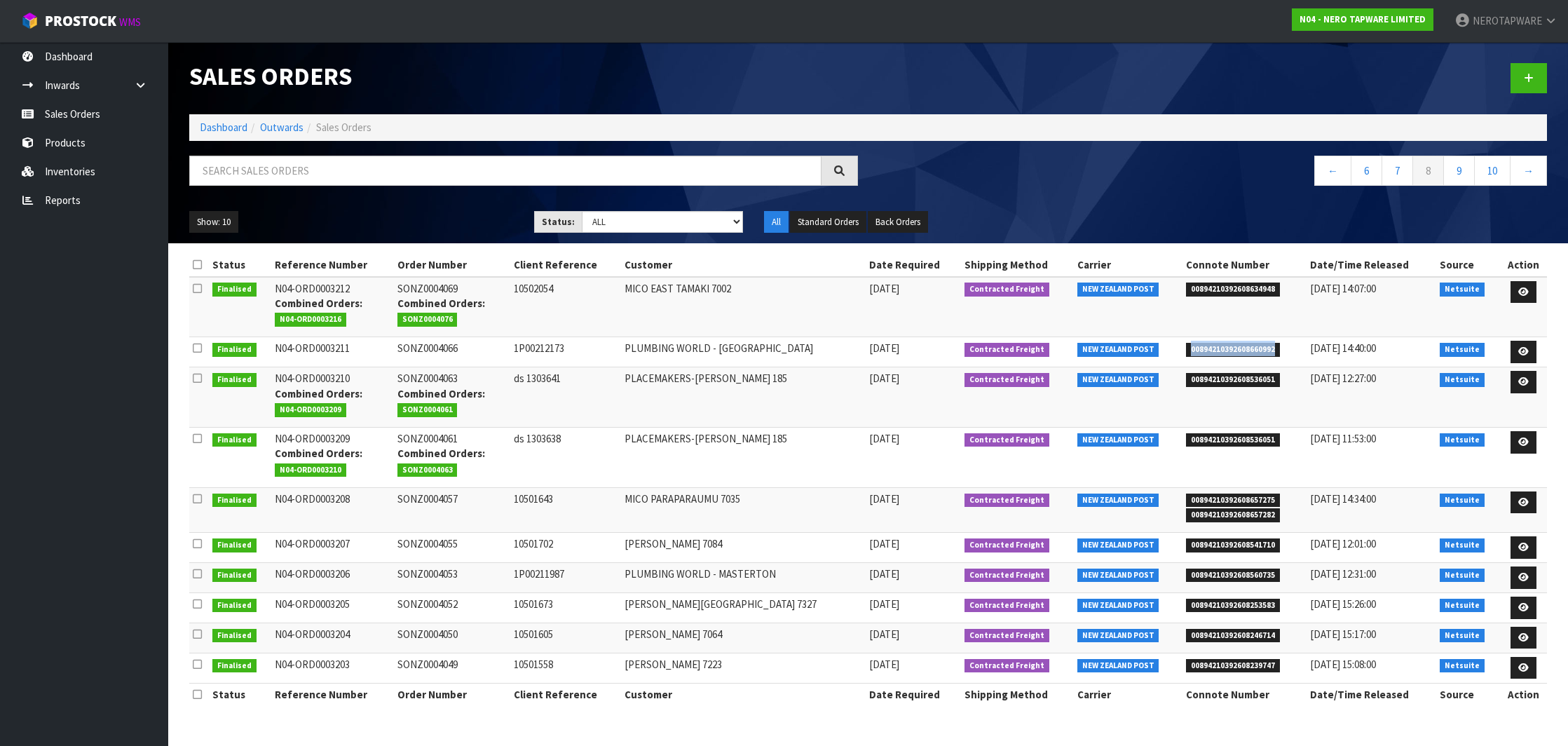
click at [1223, 345] on span "00894210392608660992" at bounding box center [1233, 350] width 94 height 14
click at [437, 340] on td "SONZ0004066" at bounding box center [452, 353] width 117 height 30
click at [1225, 376] on span "00894210392608536051" at bounding box center [1233, 381] width 94 height 14
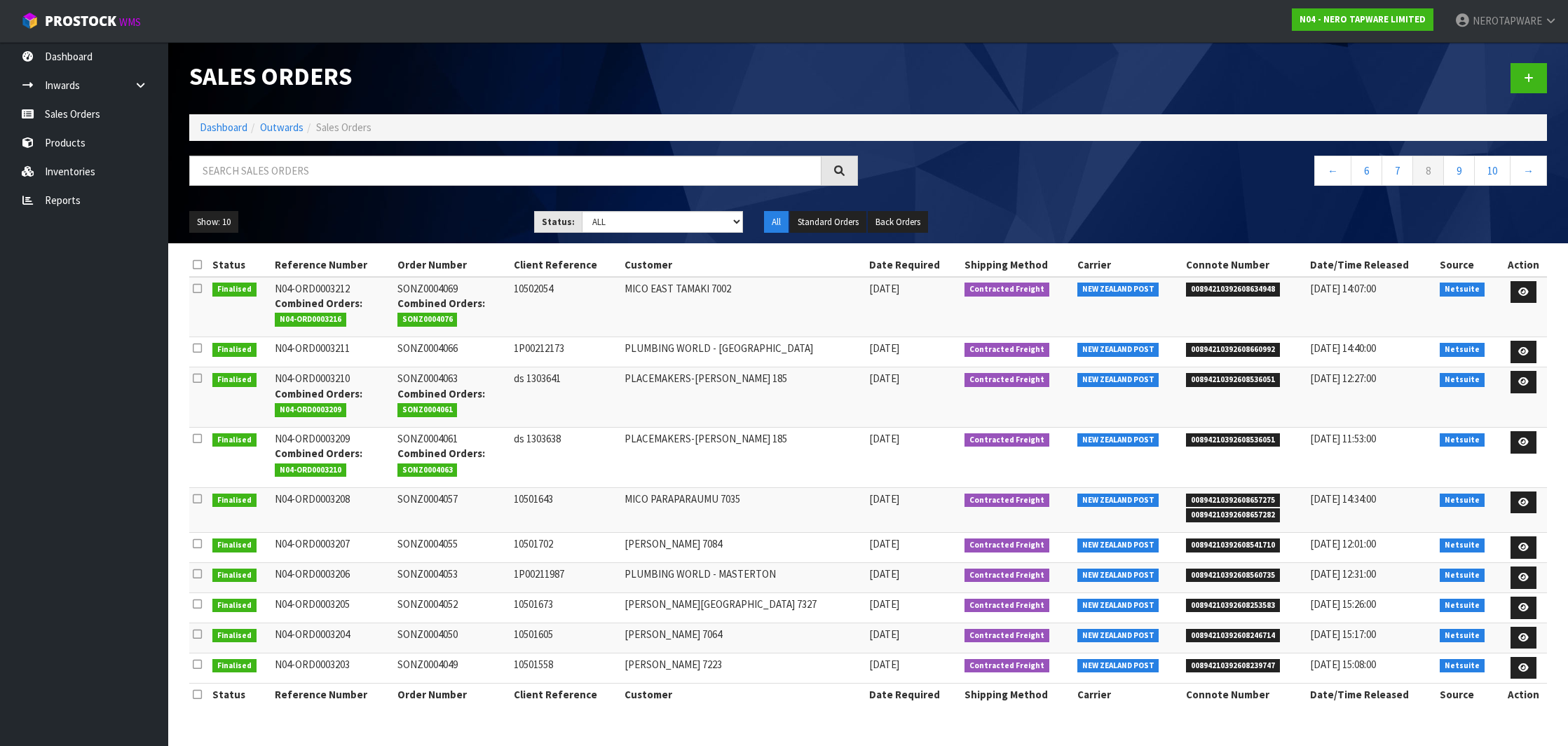
click at [450, 377] on td "SONZ0004063 Combined Orders: SONZ0004061" at bounding box center [452, 398] width 117 height 60
click at [442, 438] on td "SONZ0004061 Combined Orders: SONZ0004063" at bounding box center [452, 458] width 117 height 60
click at [1236, 496] on span "00894210392608657275" at bounding box center [1233, 501] width 94 height 14
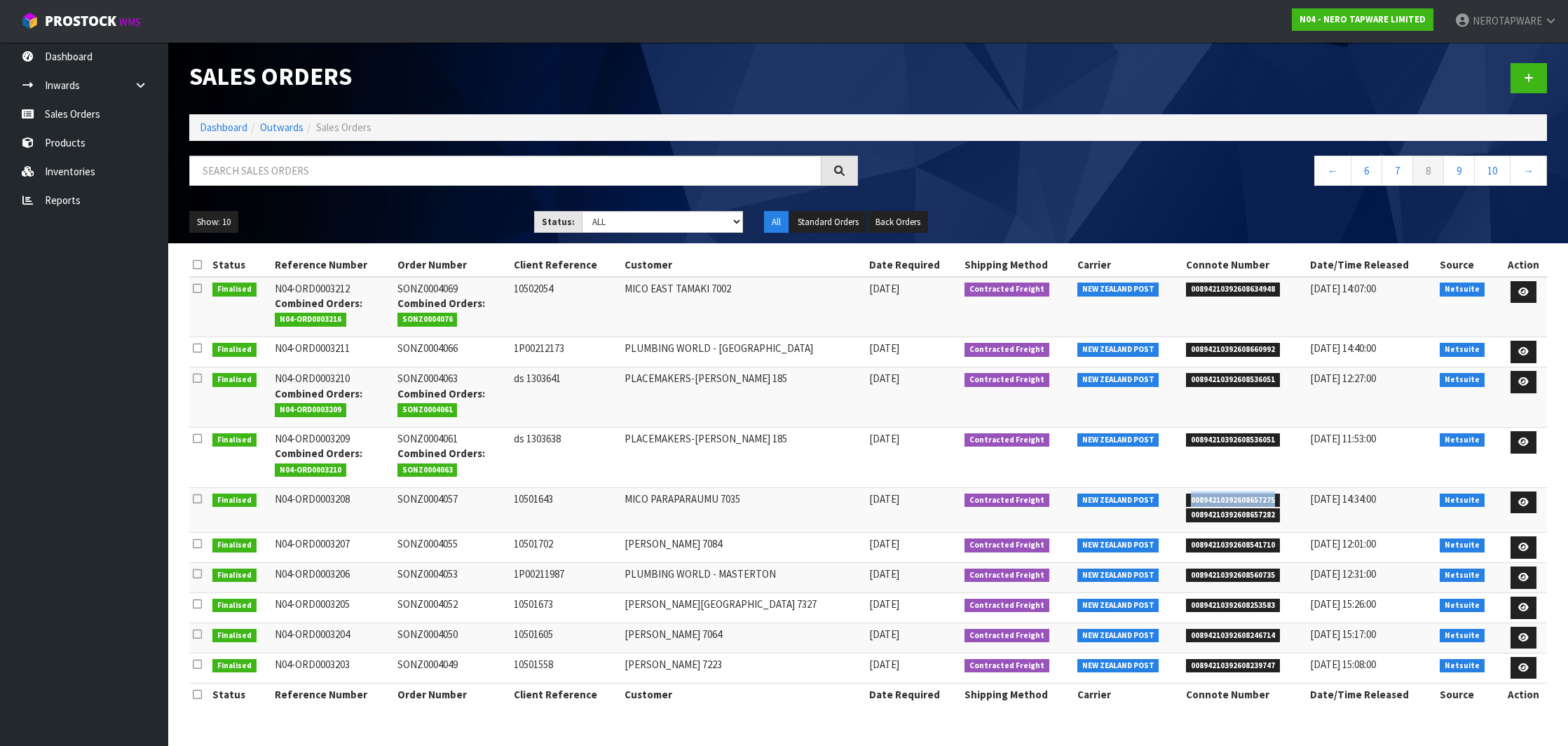
click at [1236, 496] on span "00894210392608657275" at bounding box center [1233, 501] width 94 height 14
click at [456, 488] on td "SONZ0004057" at bounding box center [452, 509] width 117 height 45
click at [1231, 541] on span "00894210392608541710" at bounding box center [1233, 546] width 94 height 14
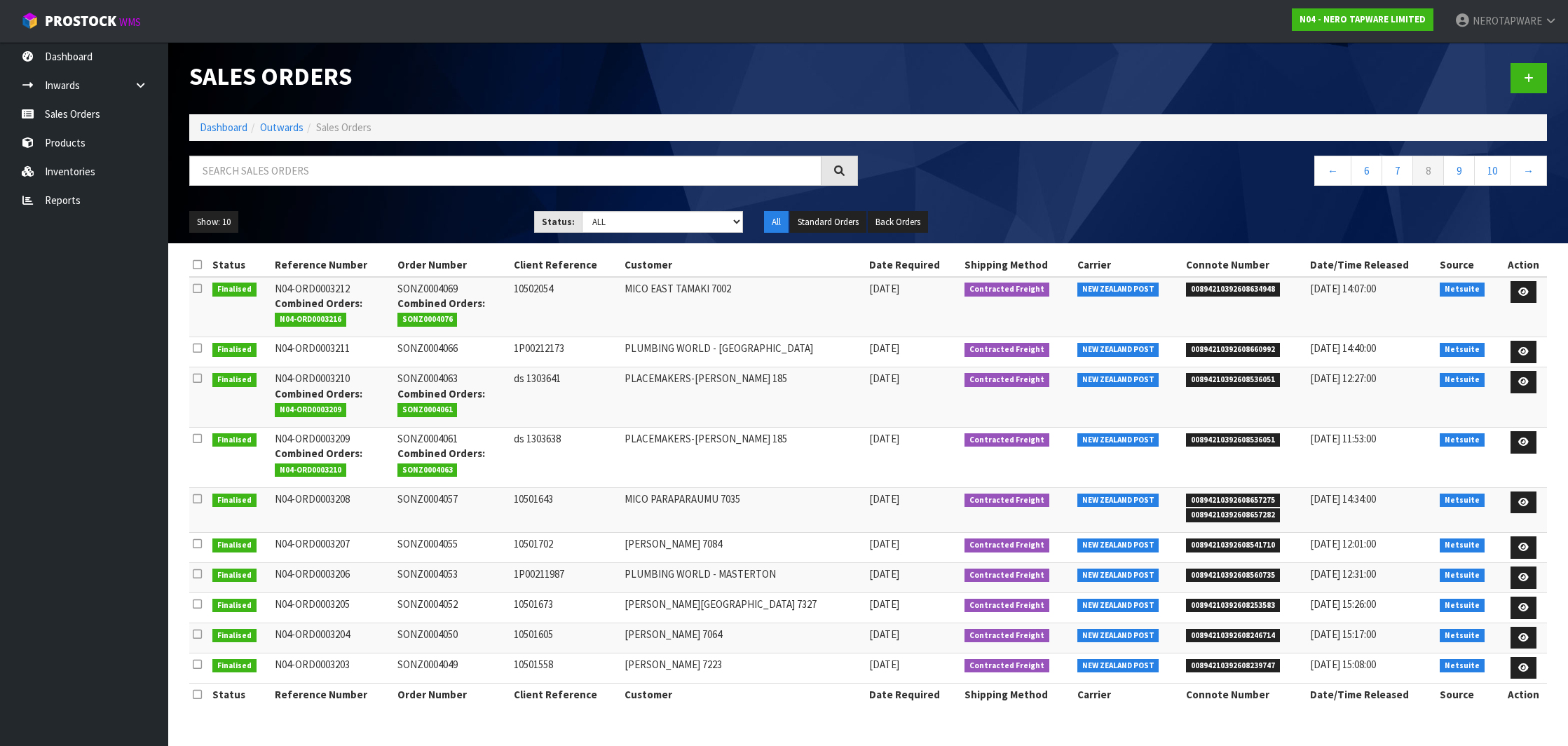
click at [441, 536] on td "SONZ0004055" at bounding box center [452, 548] width 117 height 30
click at [312, 1] on nav "Toggle navigation ProStock WMS N04 - NERO TAPWARE LIMITED NEROTAPWARE Logout" at bounding box center [784, 21] width 1568 height 43
click at [1224, 569] on span "00894210392608560735" at bounding box center [1233, 576] width 94 height 14
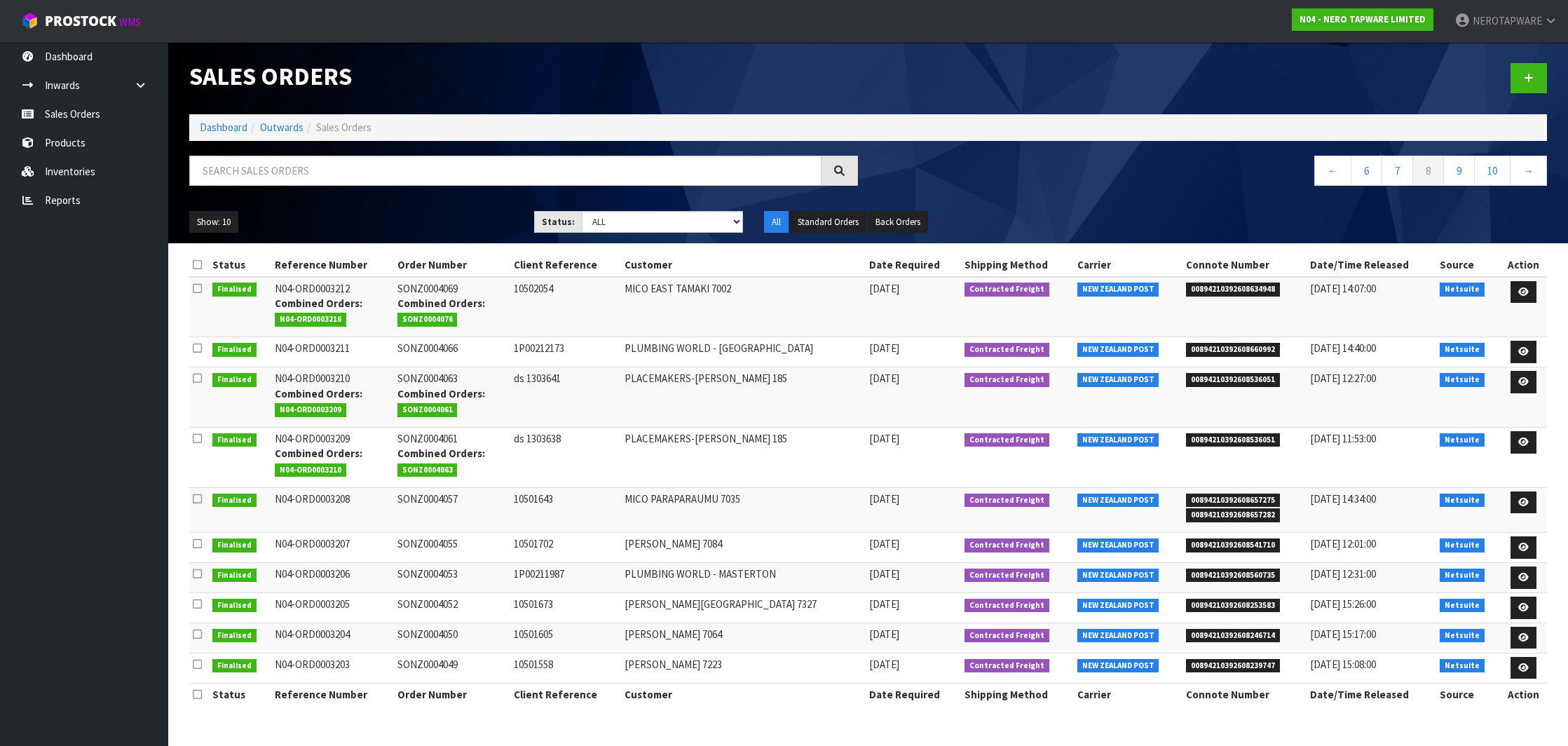
click at [452, 571] on td "SONZ0004053" at bounding box center [452, 578] width 117 height 30
click at [1223, 599] on span "00894210392608253583" at bounding box center [1233, 606] width 94 height 14
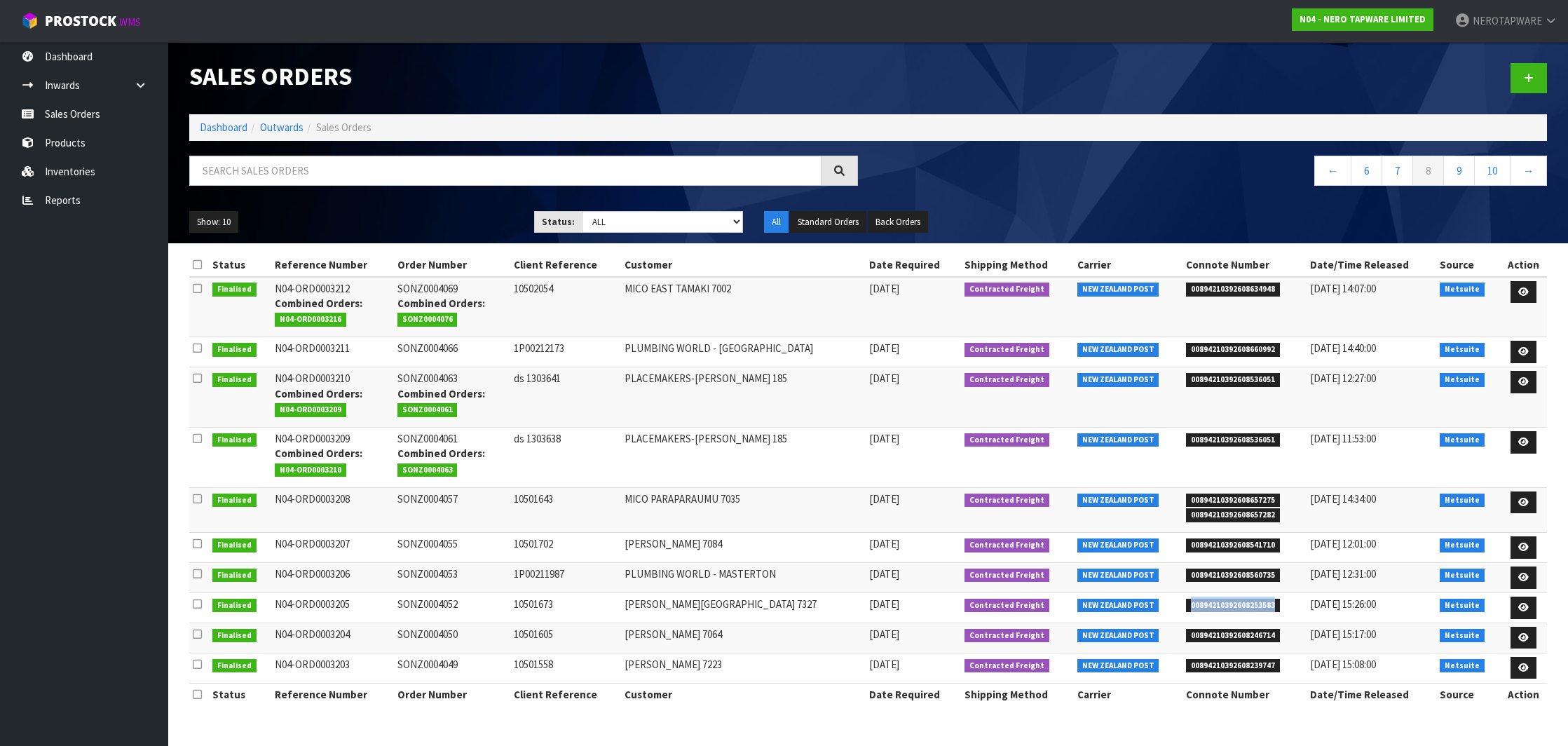
click at [1223, 599] on span "00894210392608253583" at bounding box center [1233, 606] width 94 height 14
click at [443, 601] on td "SONZ0004052" at bounding box center [452, 608] width 117 height 30
click at [1248, 632] on span "00894210392608246714" at bounding box center [1233, 636] width 94 height 14
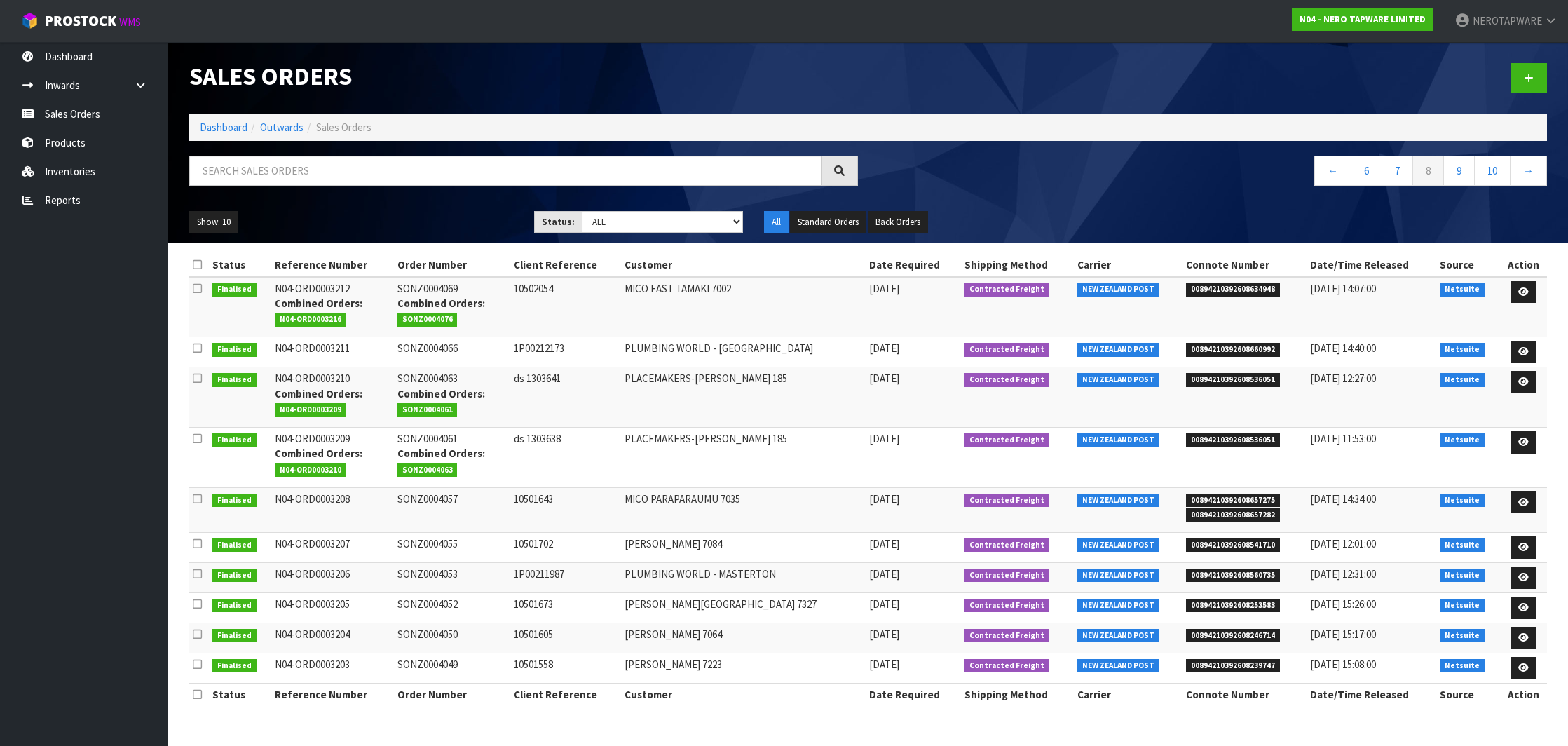
click at [867, 0] on nav "Toggle navigation ProStock WMS N04 - NERO TAPWARE LIMITED NEROTAPWARE Logout" at bounding box center [784, 21] width 1568 height 43
click at [440, 630] on td "SONZ0004050" at bounding box center [452, 638] width 117 height 30
